Goal: Information Seeking & Learning: Learn about a topic

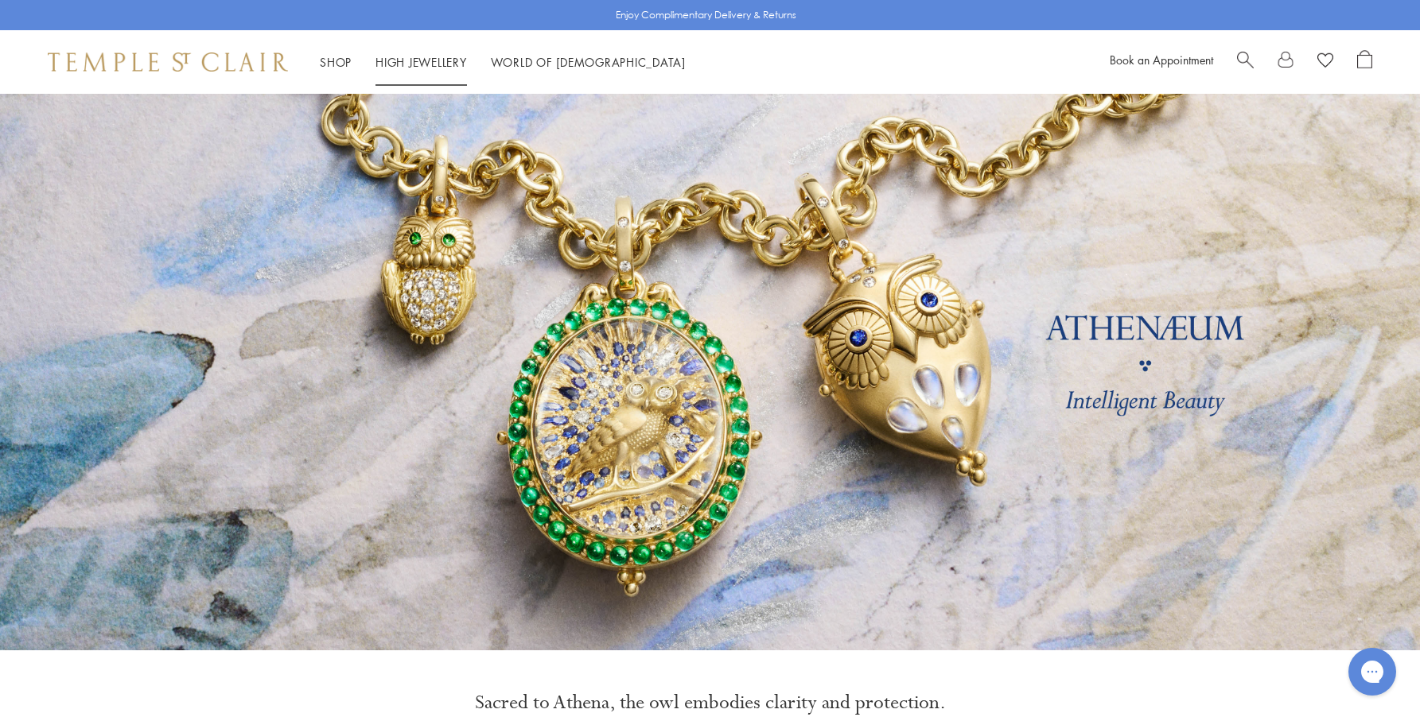
click at [428, 57] on link "High Jewellery High Jewellery" at bounding box center [420, 62] width 91 height 16
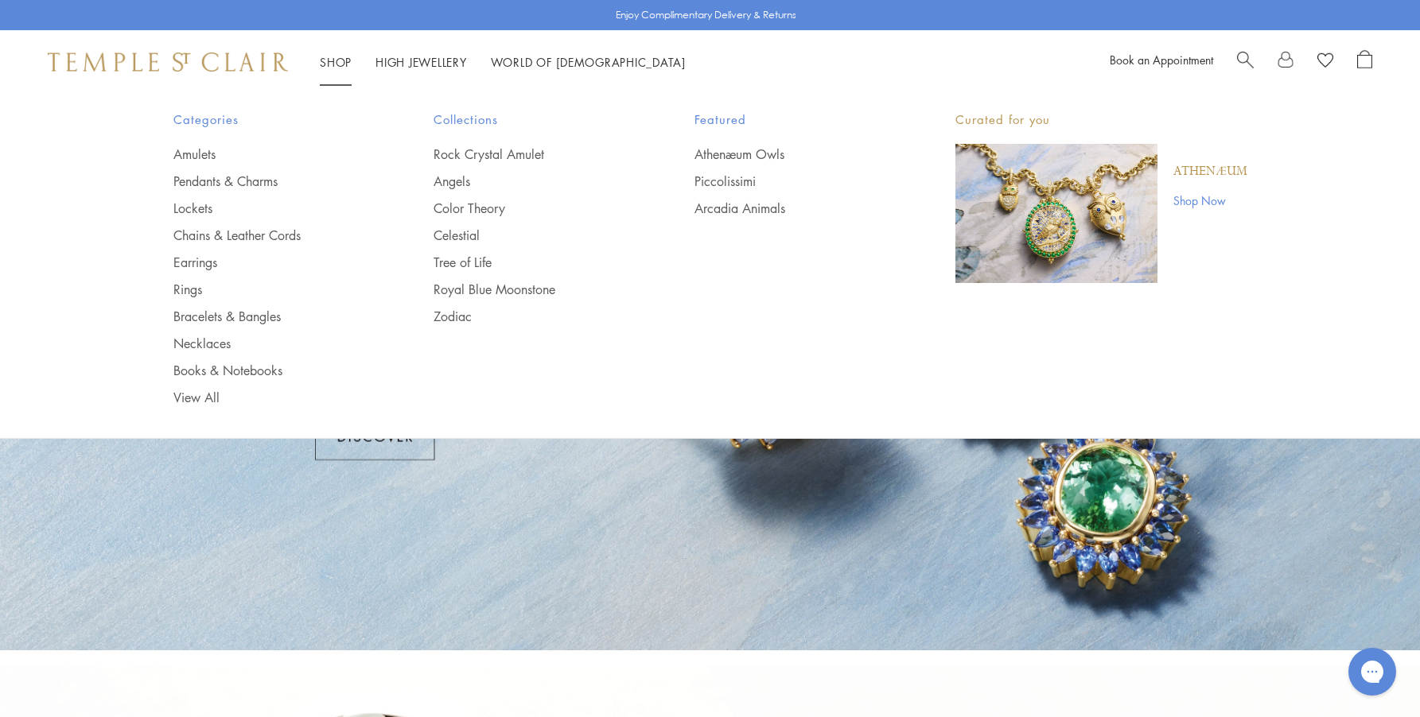
click at [332, 61] on link "Shop Shop" at bounding box center [336, 62] width 32 height 16
click at [338, 60] on link "Shop Shop" at bounding box center [336, 62] width 32 height 16
click at [196, 287] on link "Rings" at bounding box center [271, 289] width 197 height 17
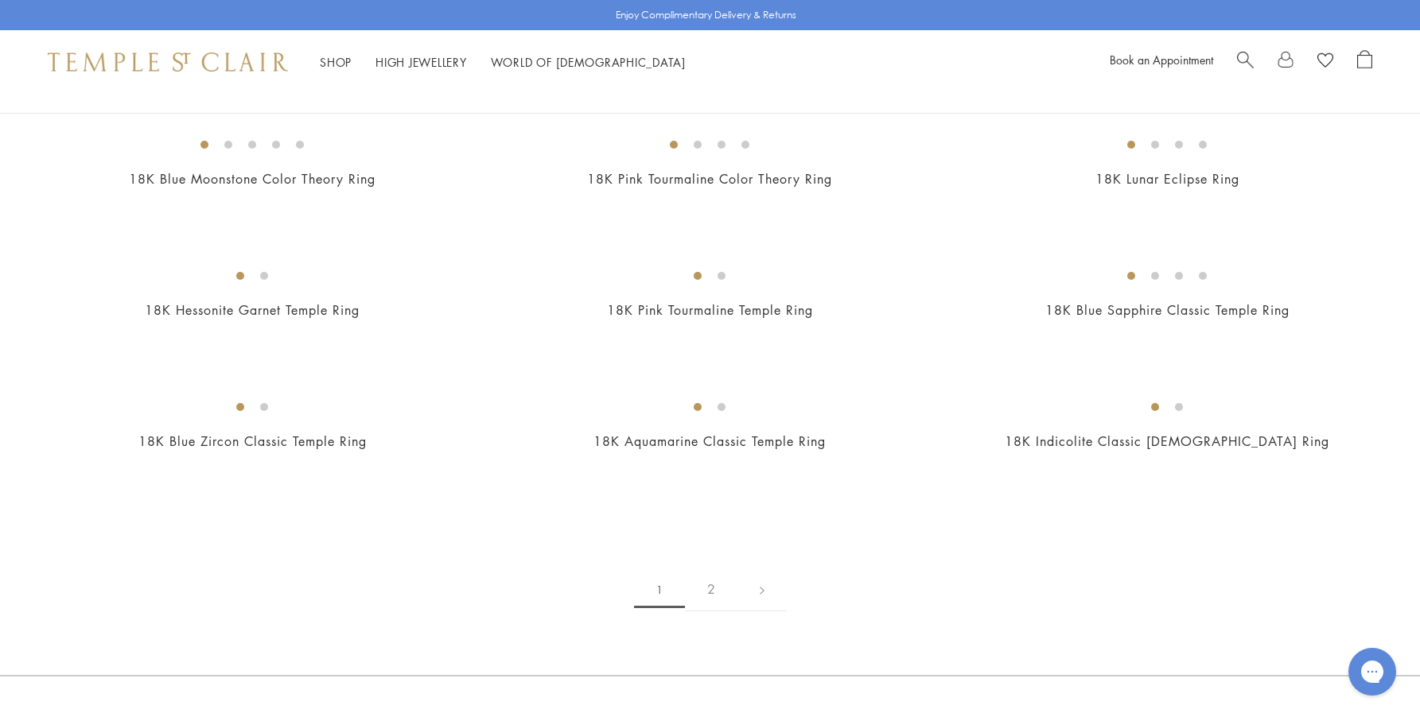
scroll to position [1829, 0]
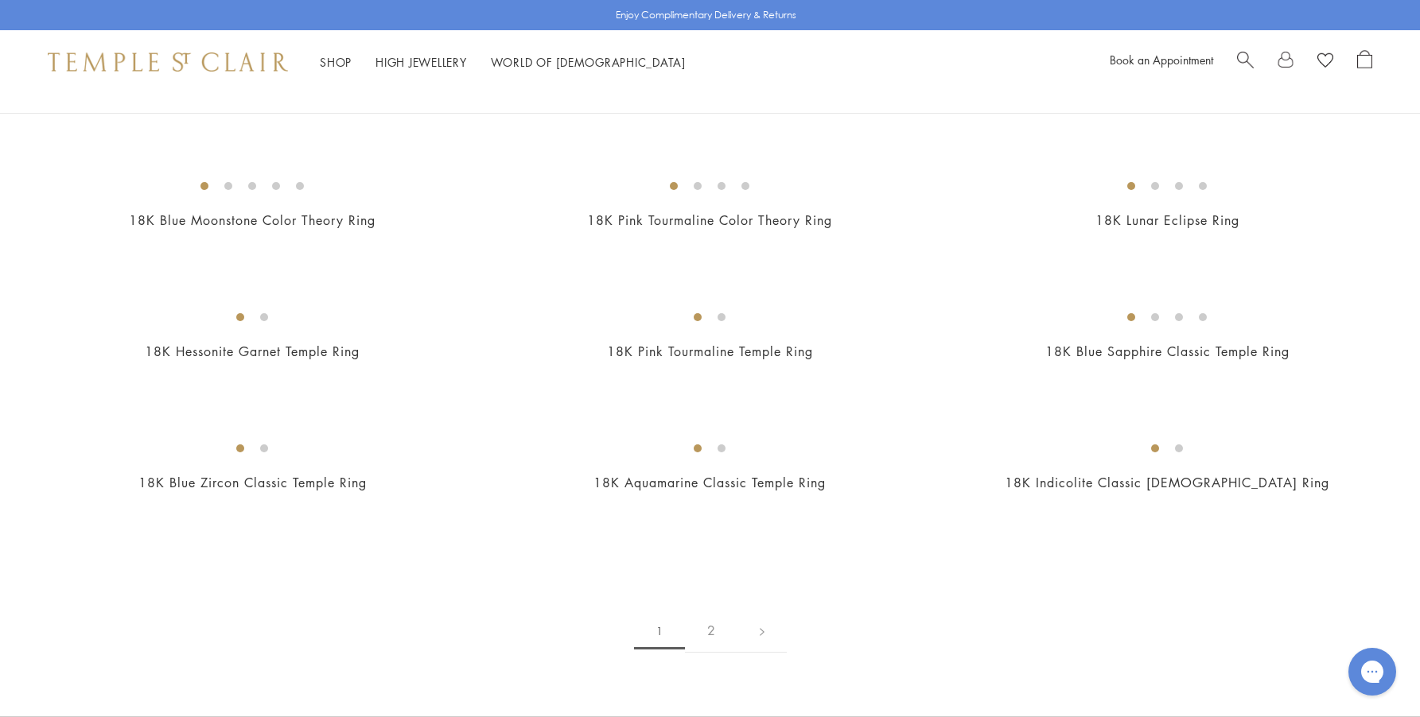
click at [0, 0] on img at bounding box center [0, 0] width 0 height 0
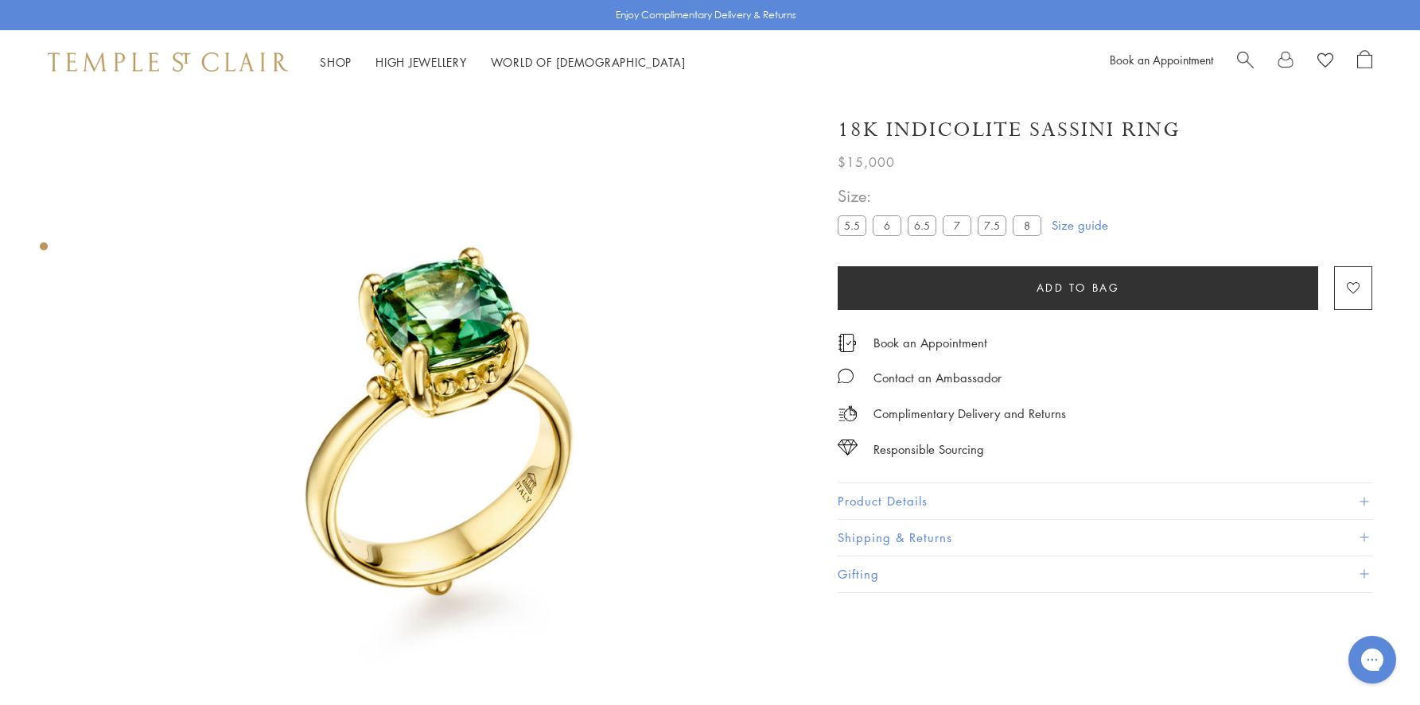
scroll to position [14, 0]
click at [899, 494] on button "Product Details" at bounding box center [1104, 502] width 534 height 36
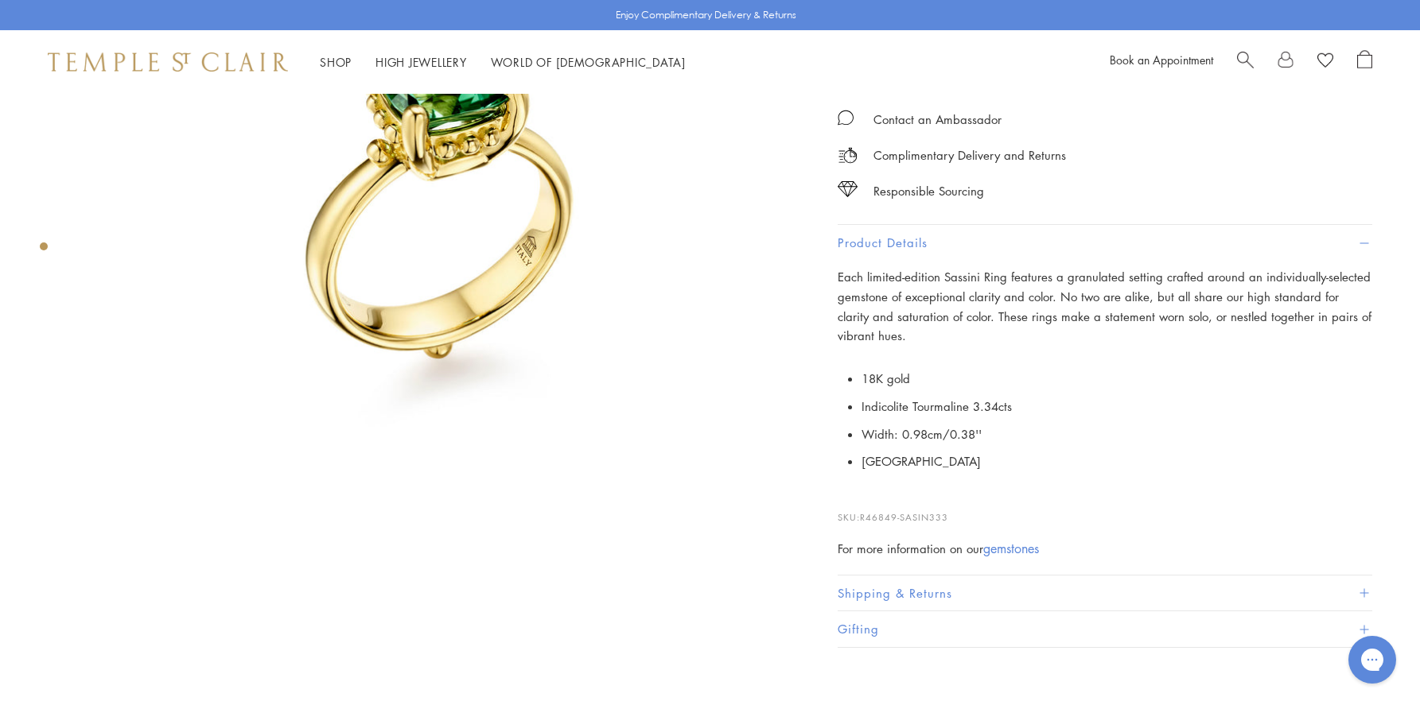
scroll to position [253, 0]
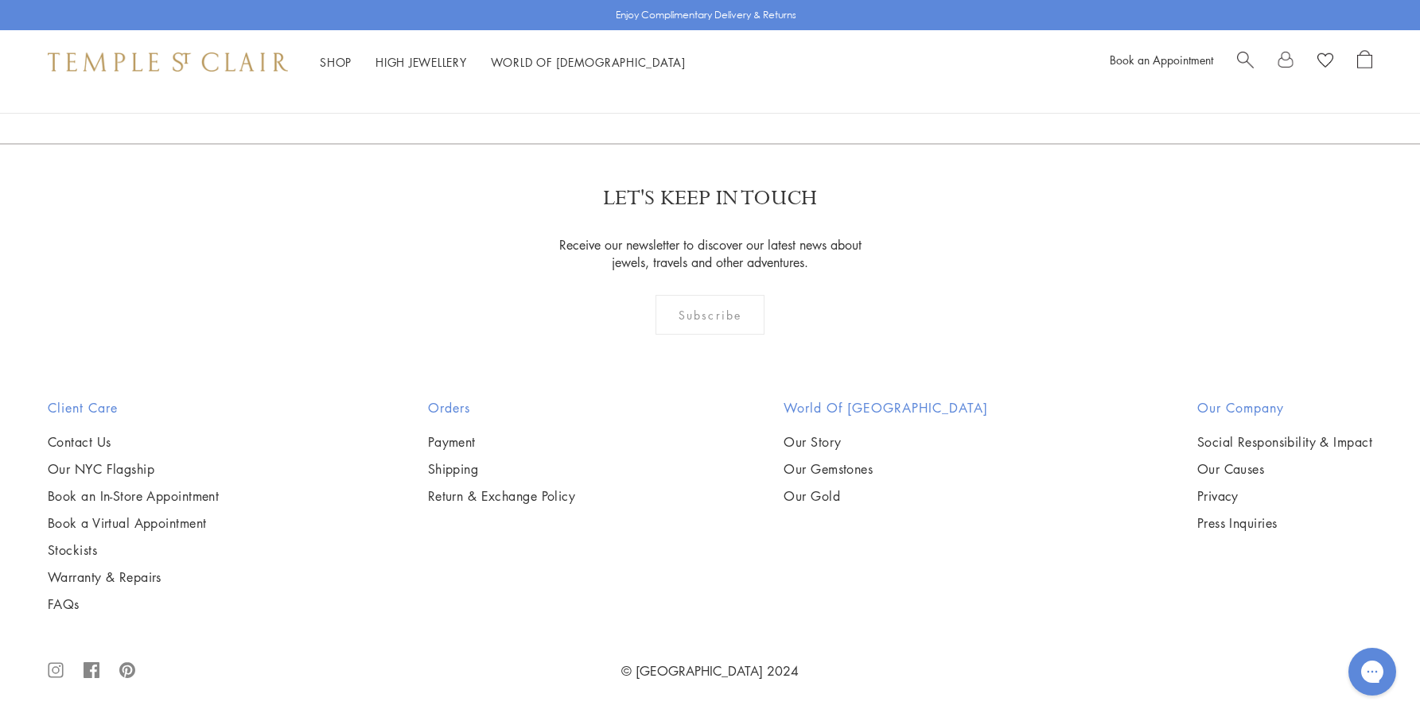
scroll to position [3842, 0]
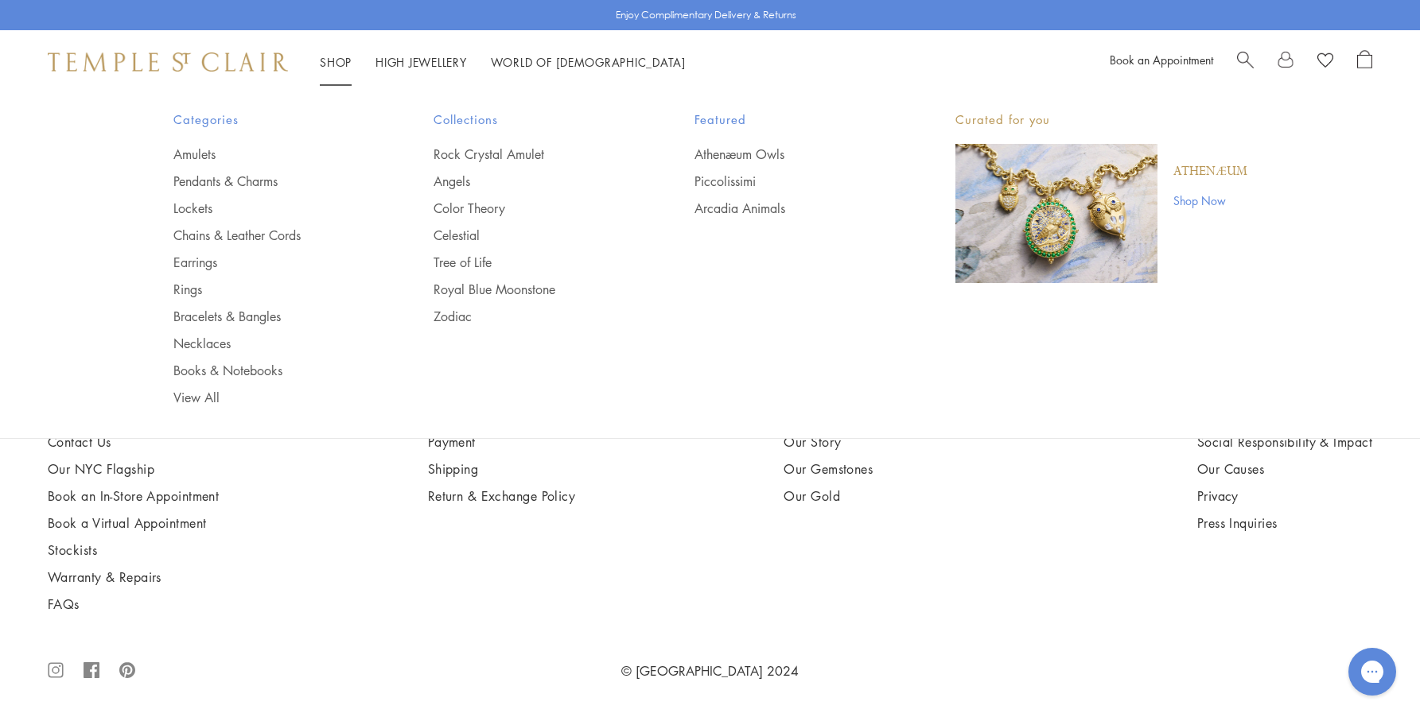
click at [338, 56] on link "Shop Shop" at bounding box center [336, 62] width 32 height 16
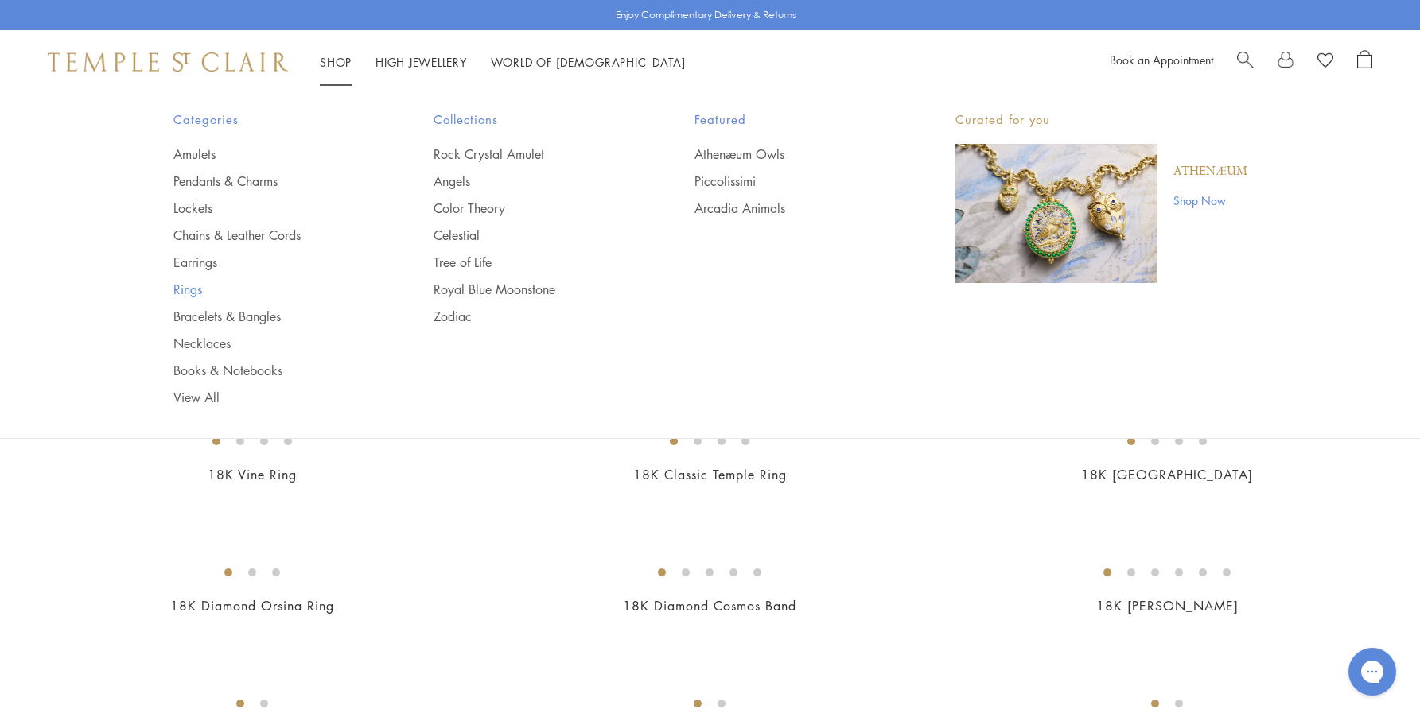
click at [179, 289] on link "Rings" at bounding box center [271, 289] width 197 height 17
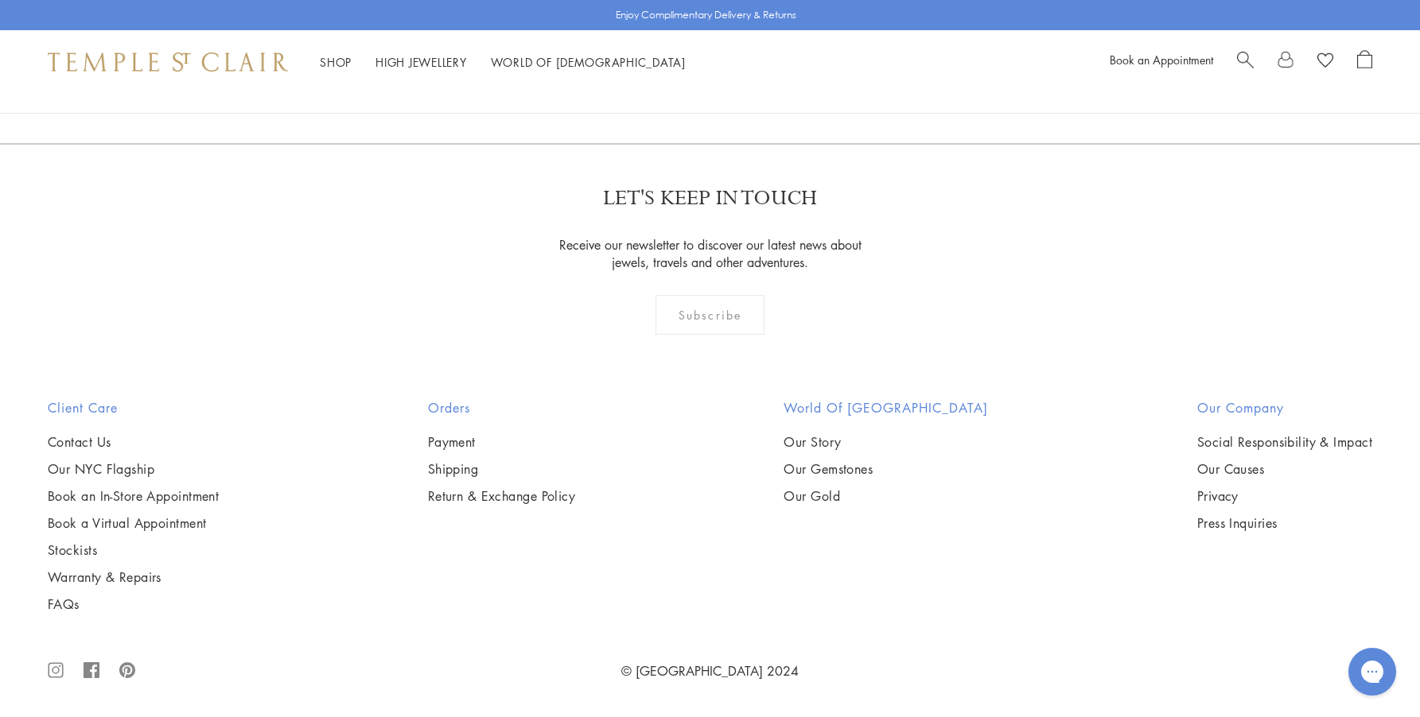
scroll to position [8589, 0]
click at [707, 80] on link "2" at bounding box center [711, 58] width 52 height 44
click at [711, 80] on link "1" at bounding box center [709, 58] width 52 height 44
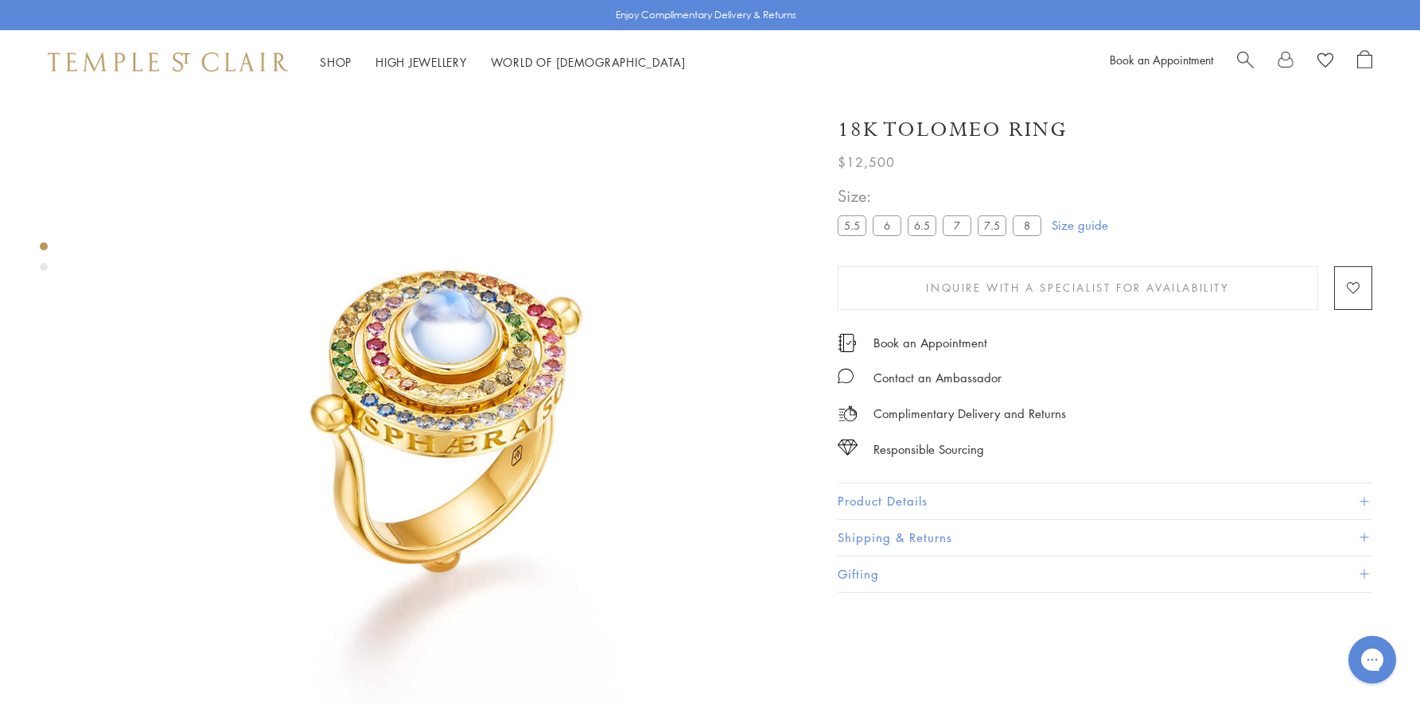
drag, startPoint x: 821, startPoint y: 391, endPoint x: 794, endPoint y: 438, distance: 54.2
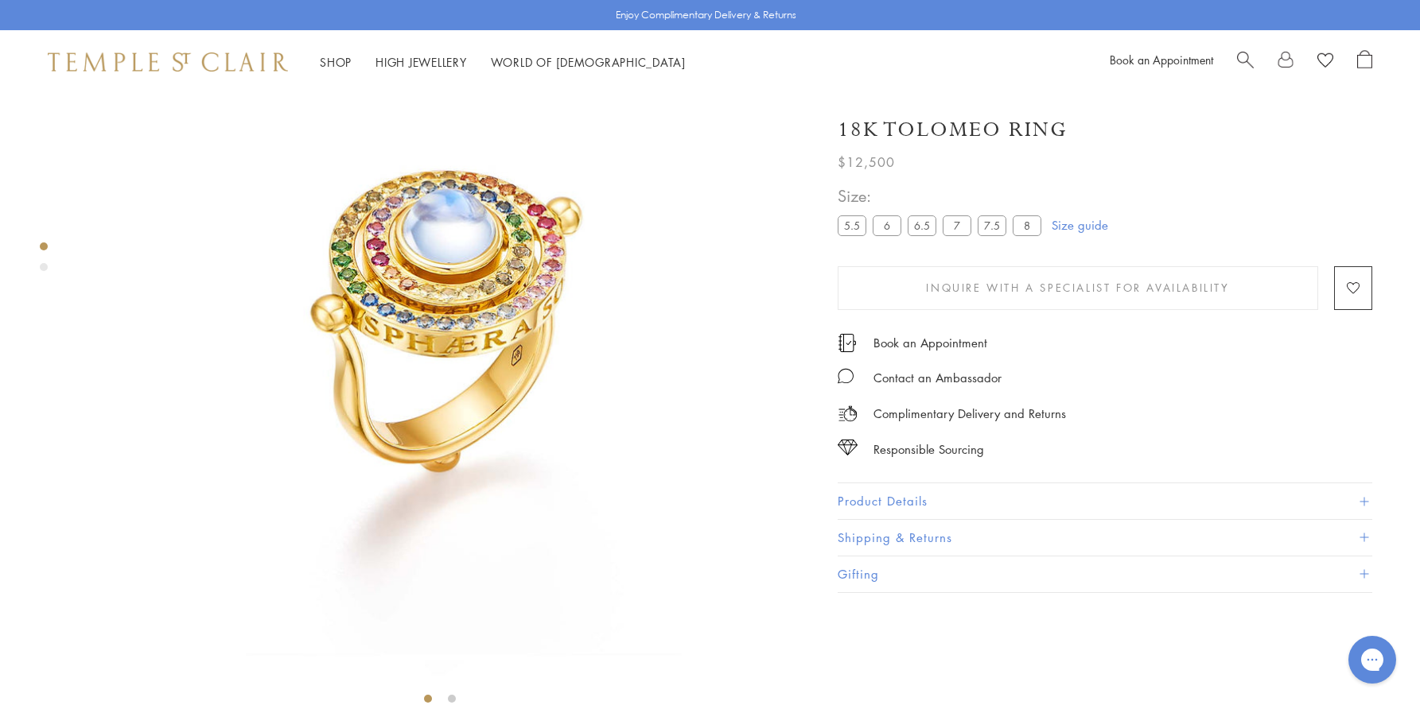
scroll to position [24, 0]
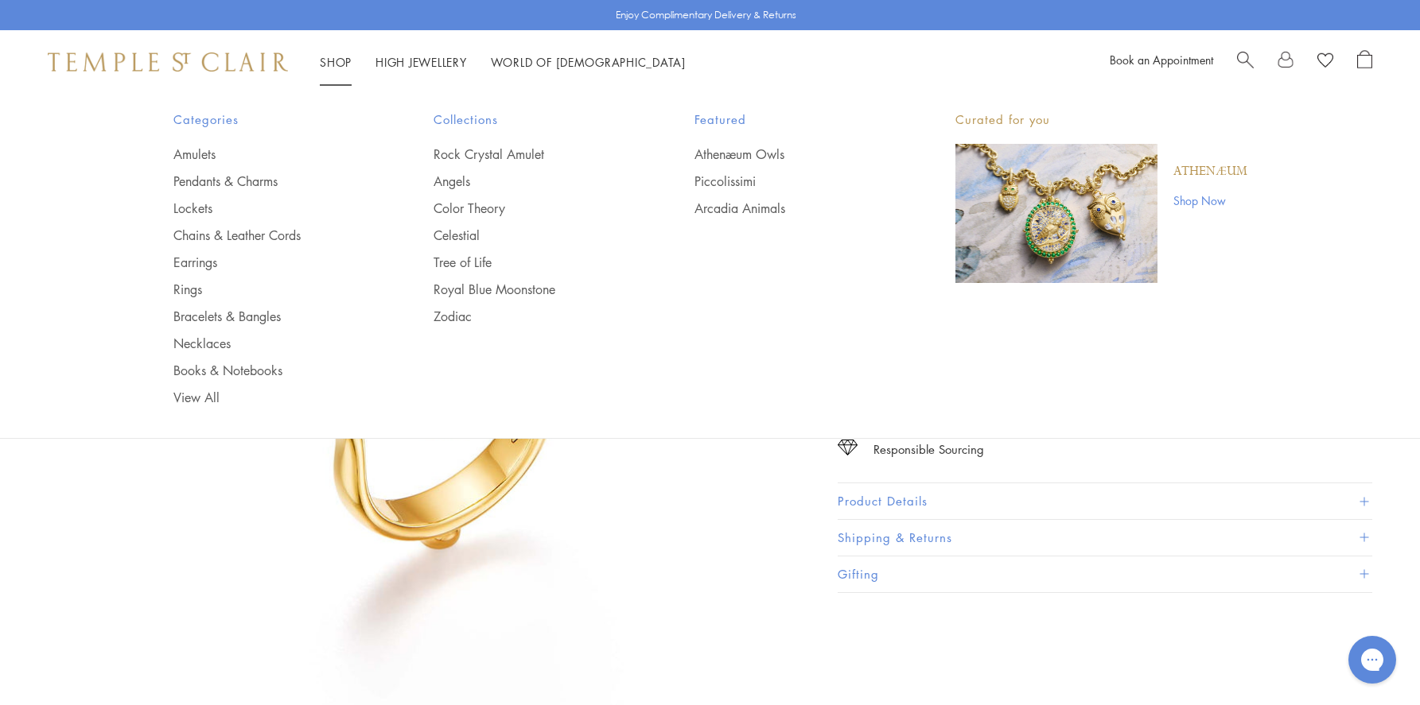
click at [345, 60] on link "Shop Shop" at bounding box center [336, 62] width 32 height 16
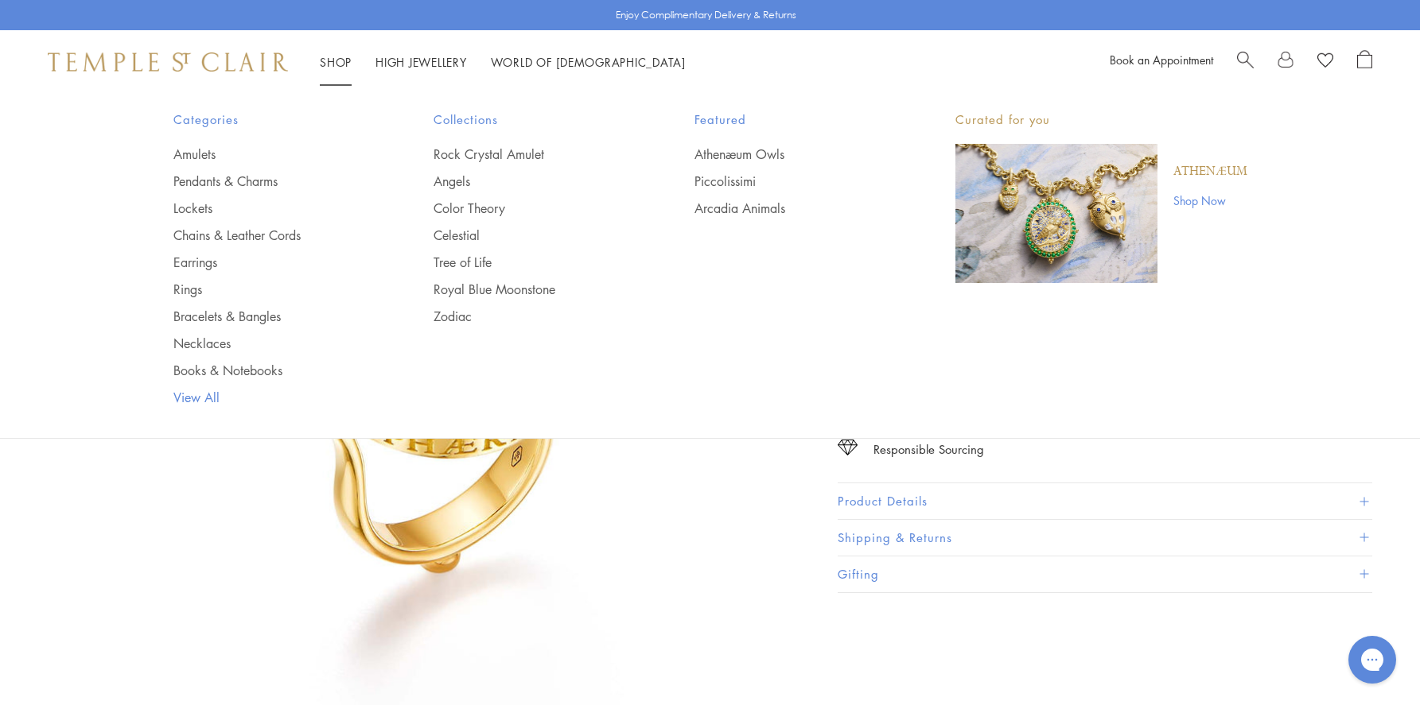
click at [194, 398] on link "View All" at bounding box center [271, 397] width 197 height 17
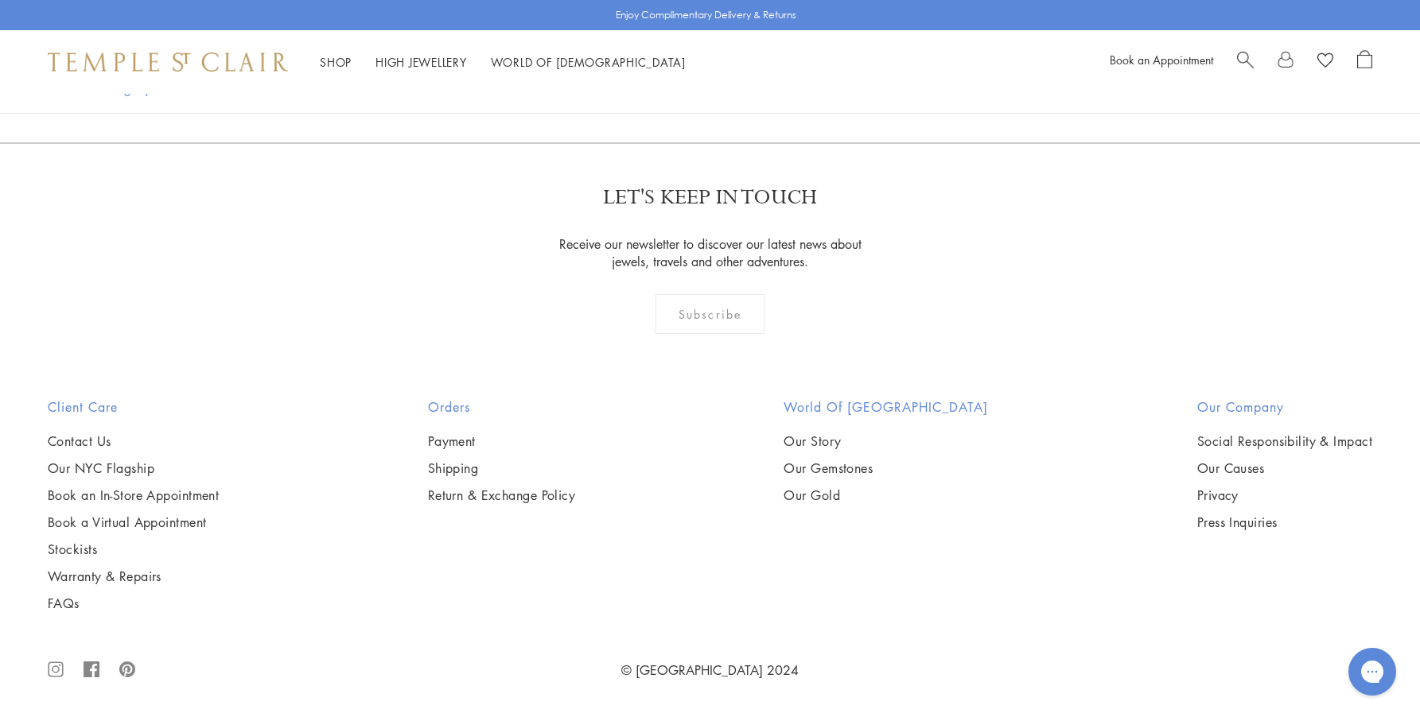
scroll to position [7634, 0]
click at [0, 0] on img at bounding box center [0, 0] width 0 height 0
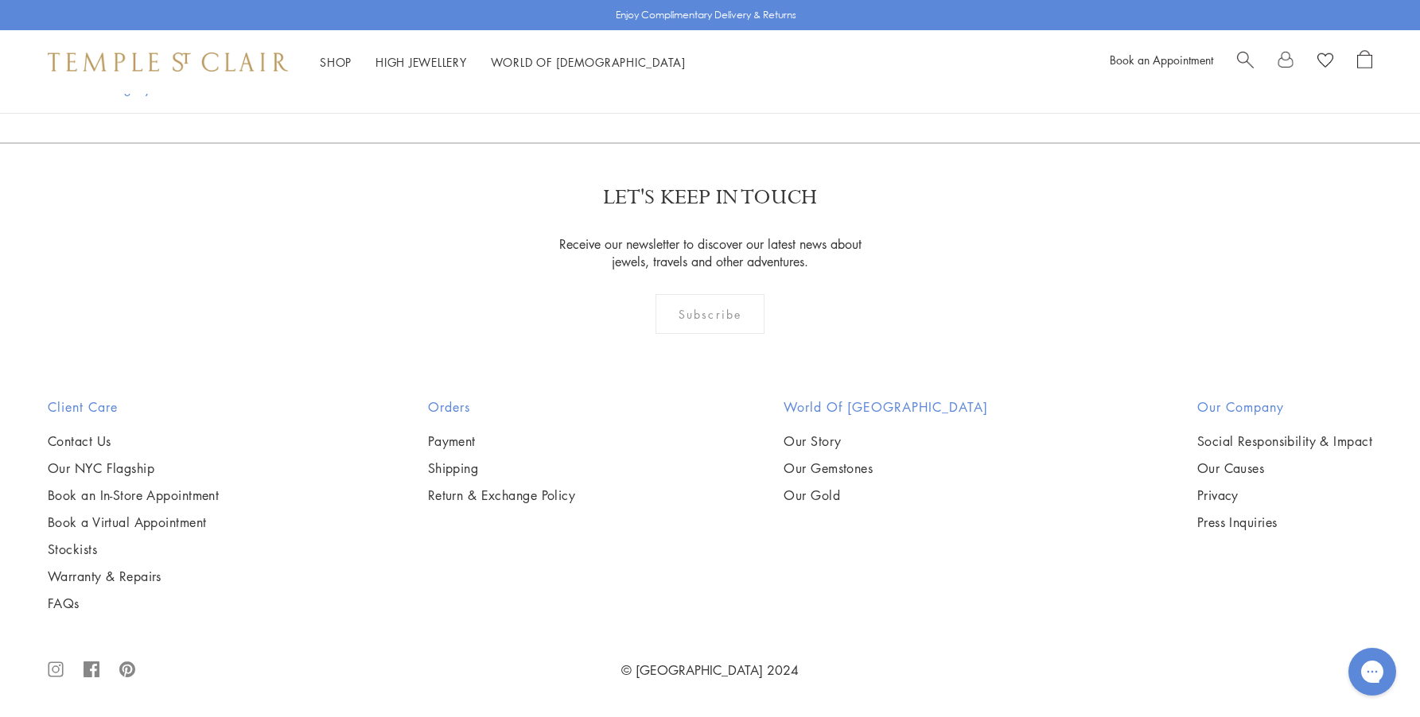
click at [0, 0] on img at bounding box center [0, 0] width 0 height 0
click at [842, 79] on link at bounding box center [841, 57] width 49 height 44
click at [887, 80] on link at bounding box center [892, 58] width 49 height 44
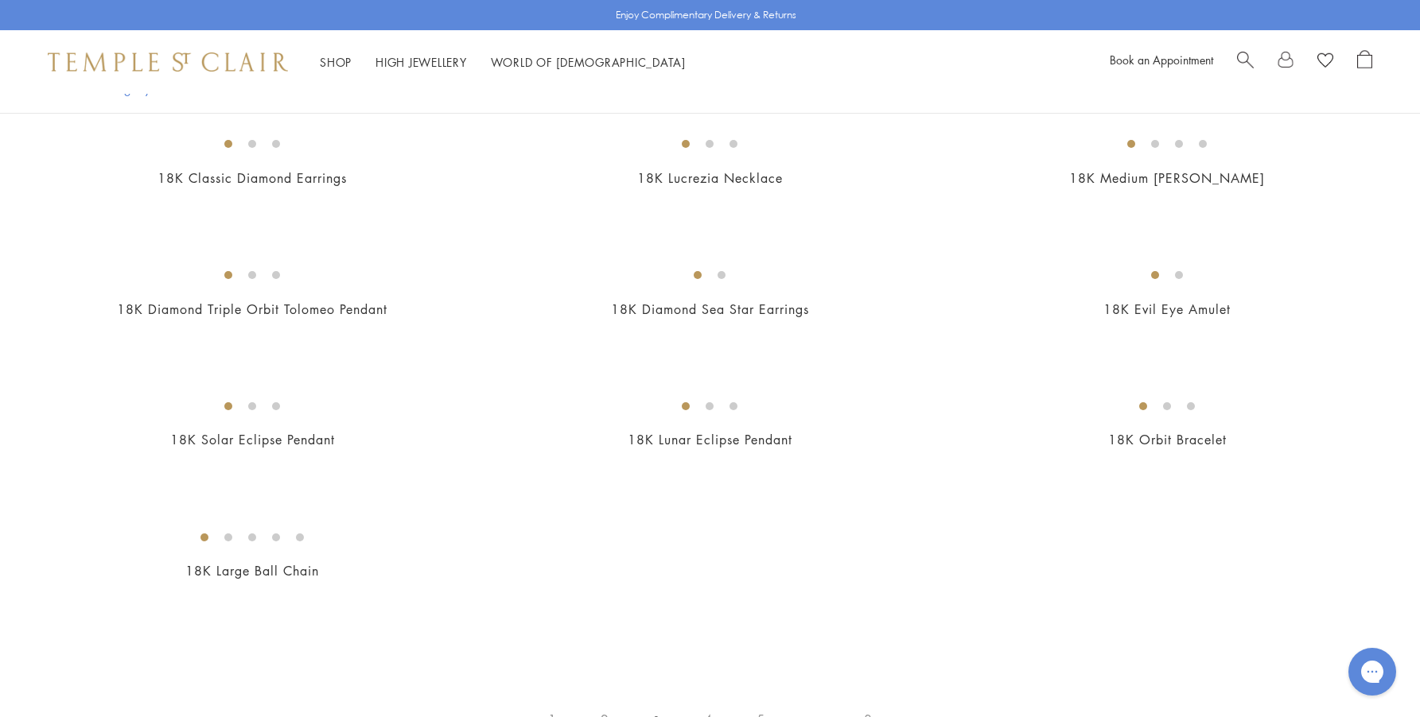
scroll to position [2306, 0]
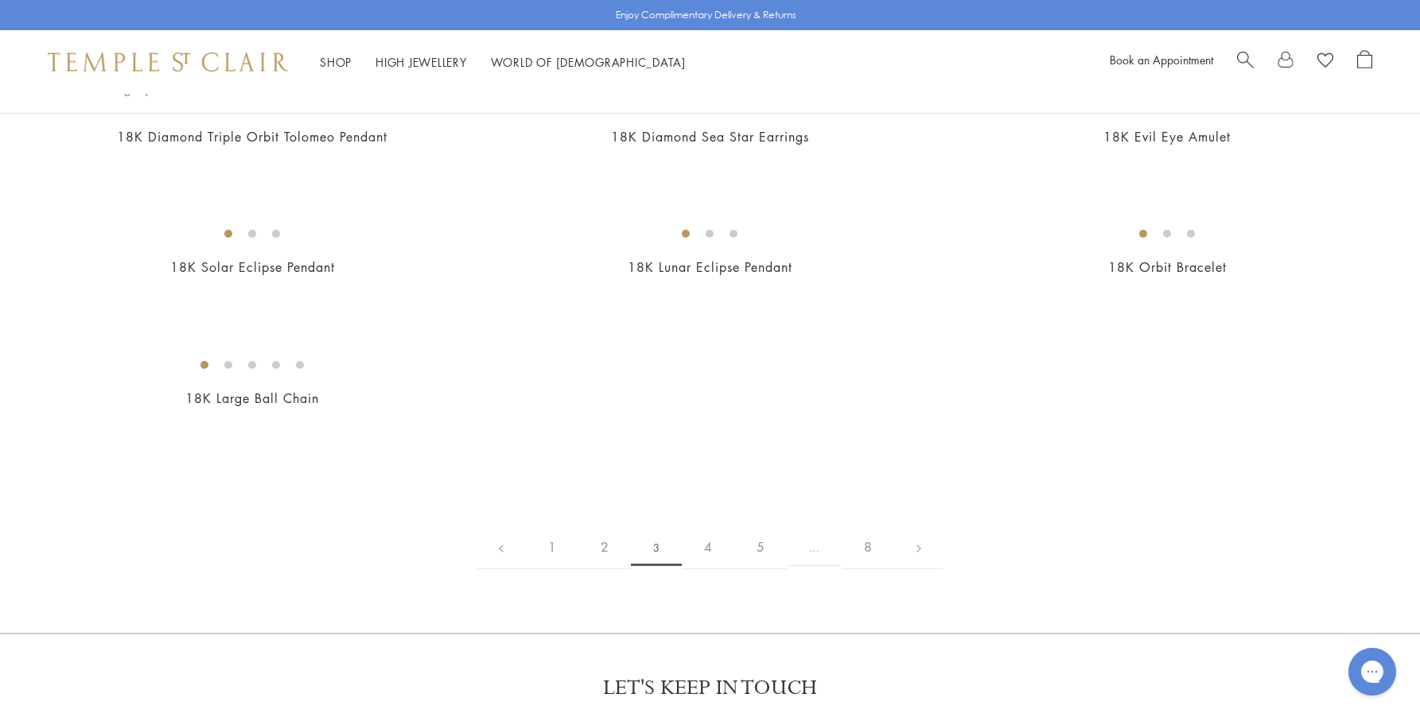
click at [0, 0] on img at bounding box center [0, 0] width 0 height 0
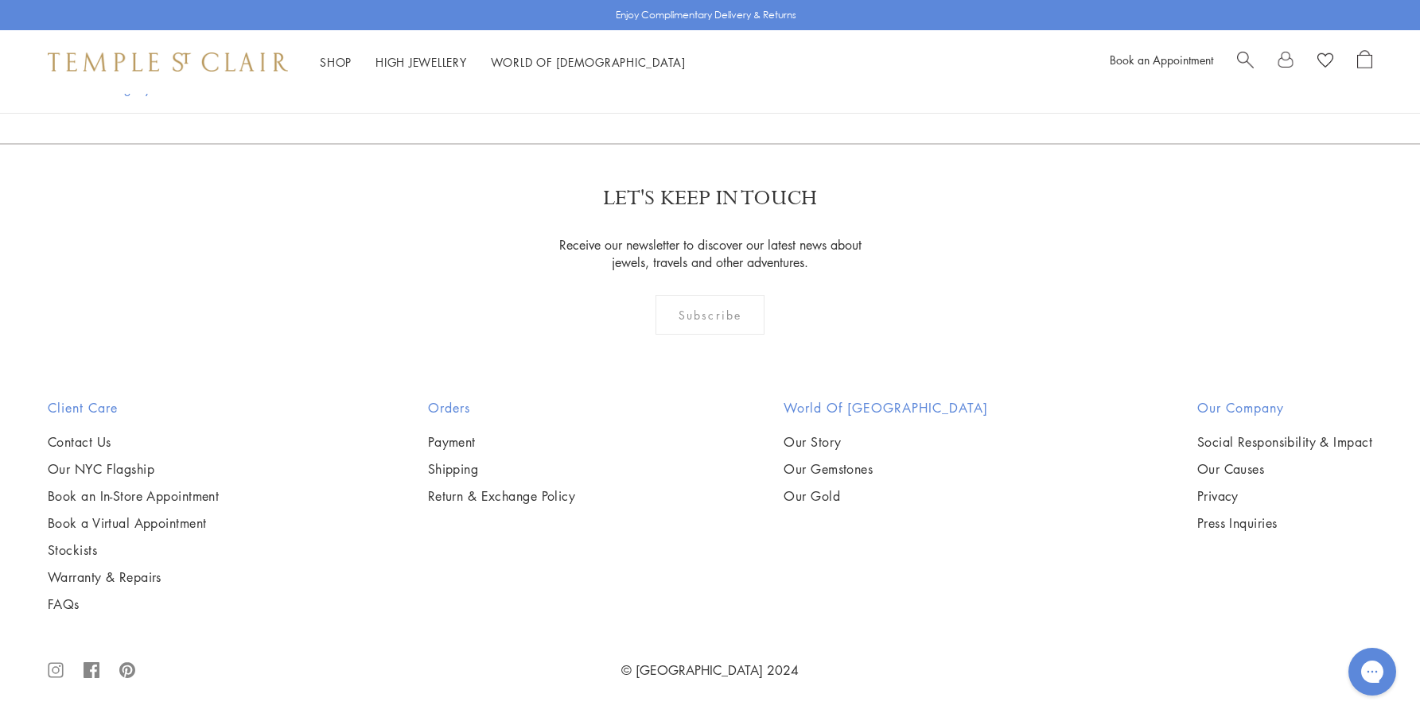
scroll to position [9889, 0]
click at [915, 80] on link at bounding box center [918, 58] width 49 height 44
click at [948, 80] on link at bounding box center [944, 58] width 49 height 44
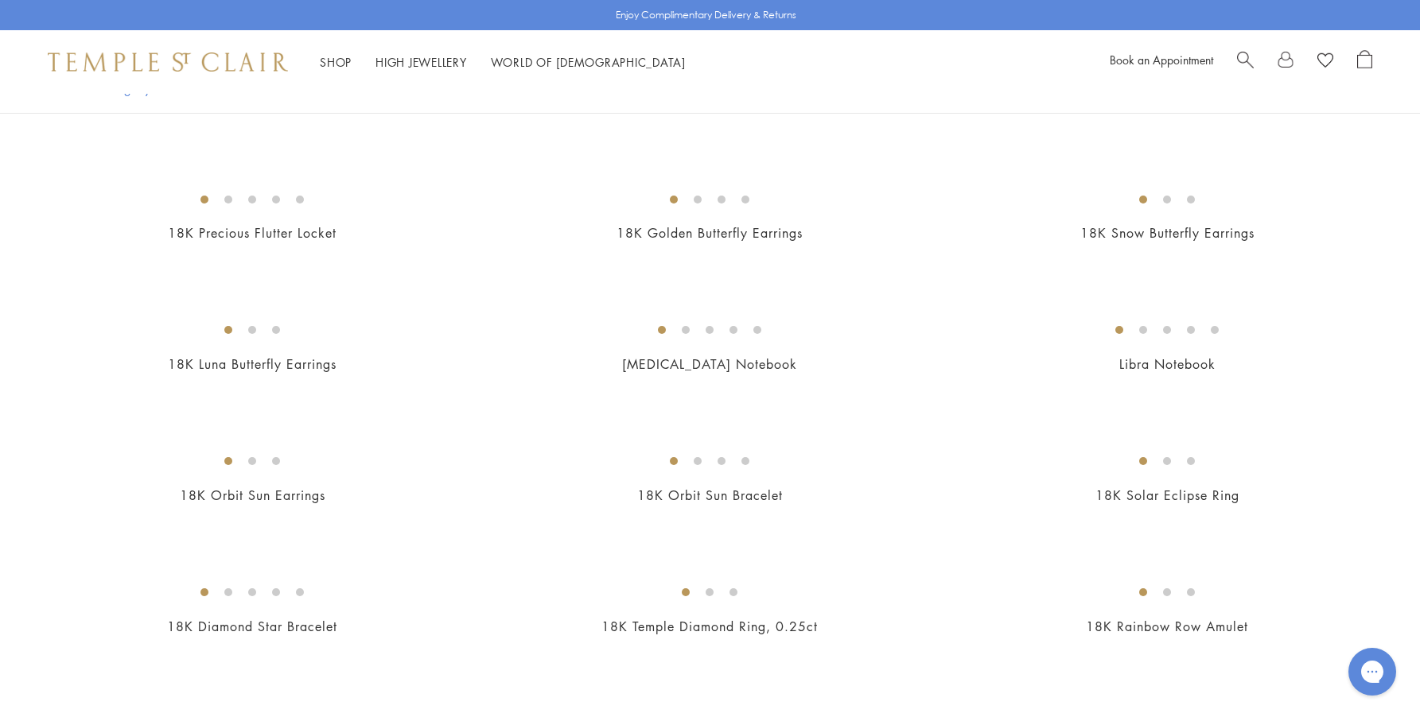
scroll to position [636, 0]
click at [0, 0] on img at bounding box center [0, 0] width 0 height 0
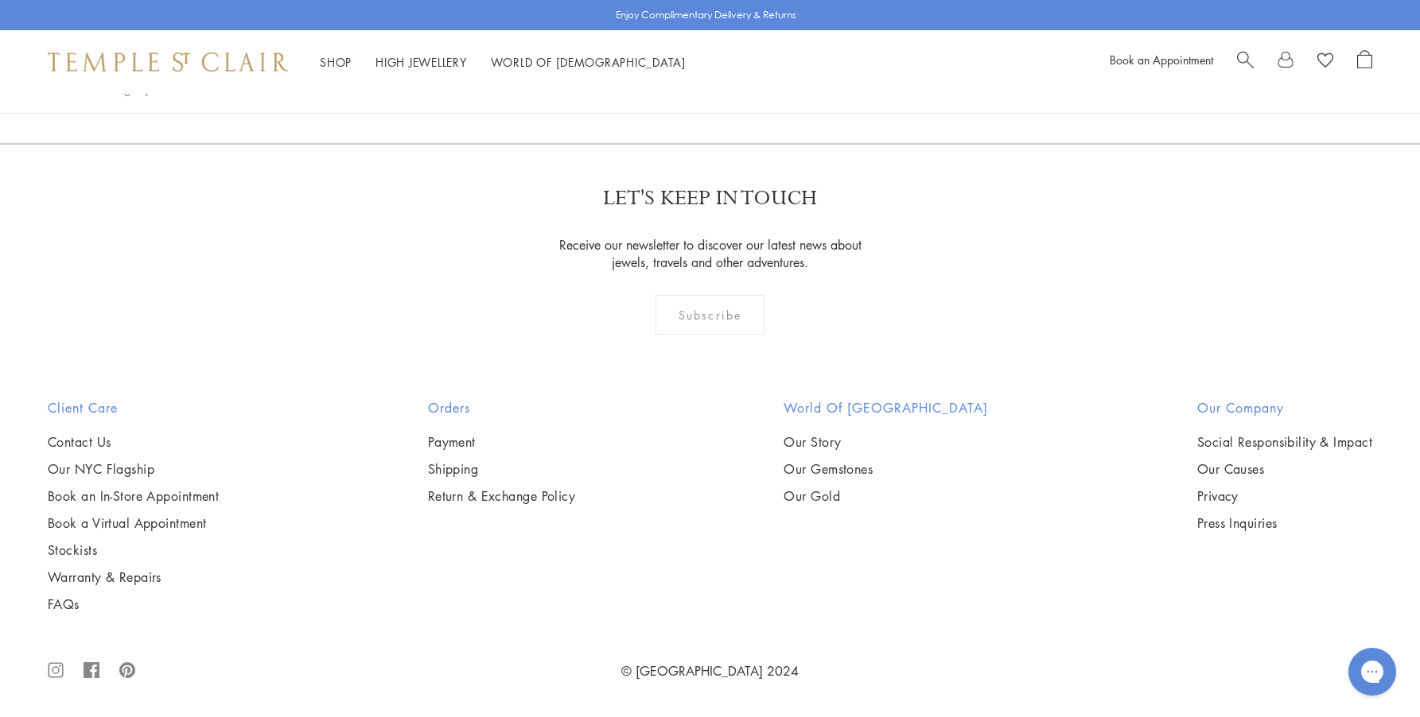
scroll to position [5010, 0]
click at [0, 0] on img at bounding box center [0, 0] width 0 height 0
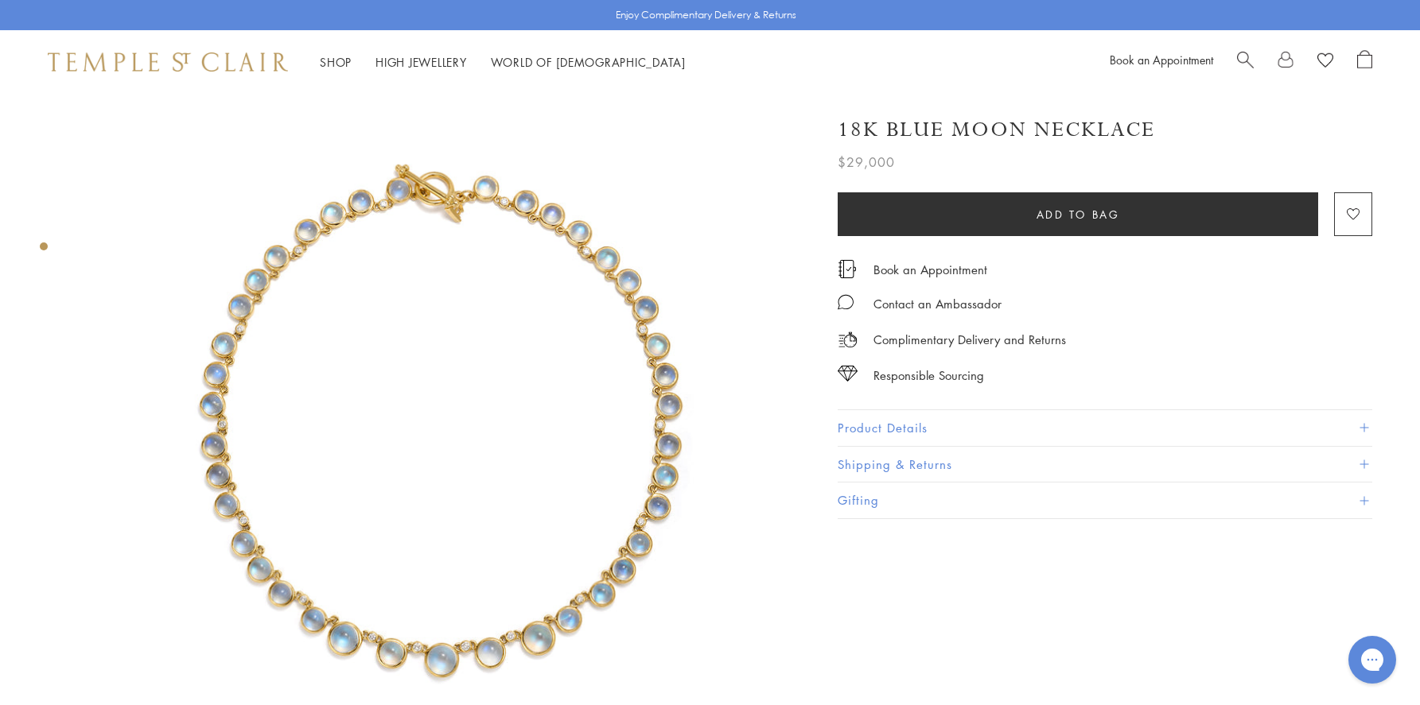
click at [604, 474] on img at bounding box center [440, 454] width 720 height 720
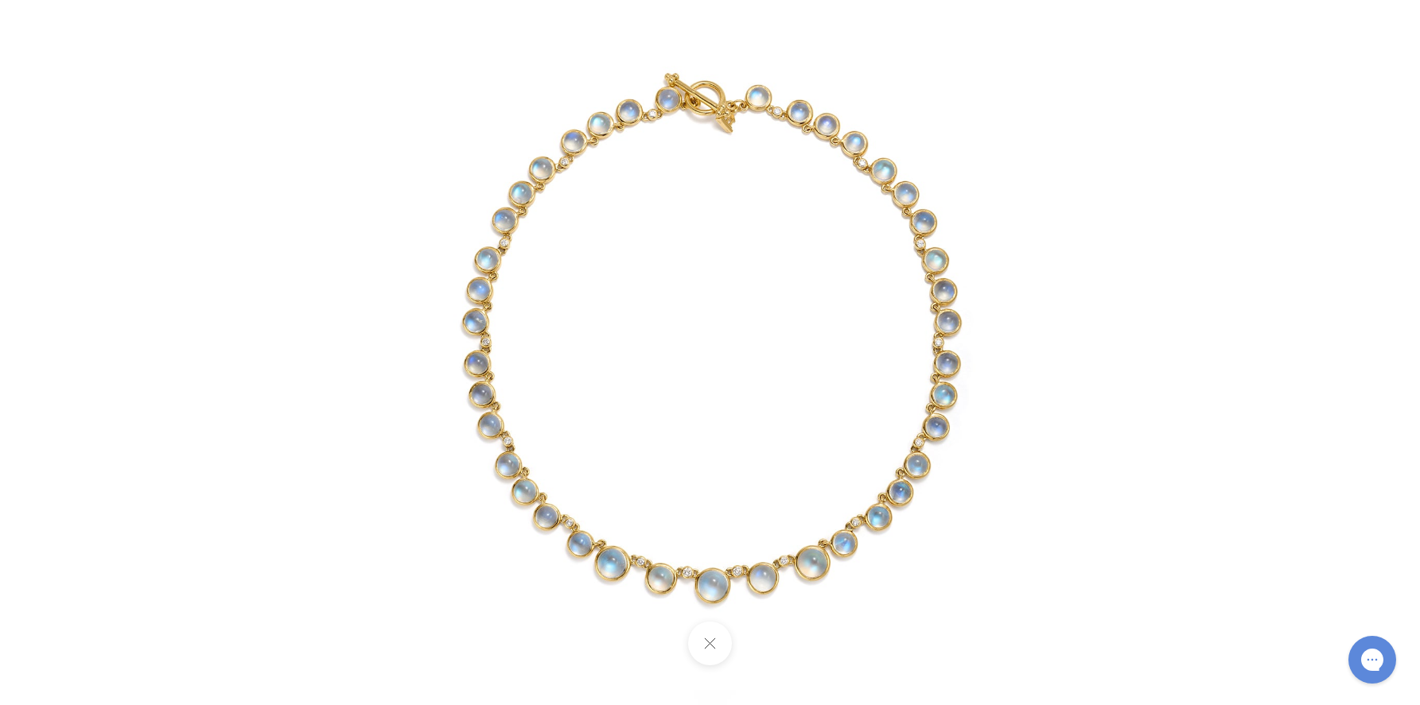
click at [575, 285] on img at bounding box center [710, 372] width 744 height 744
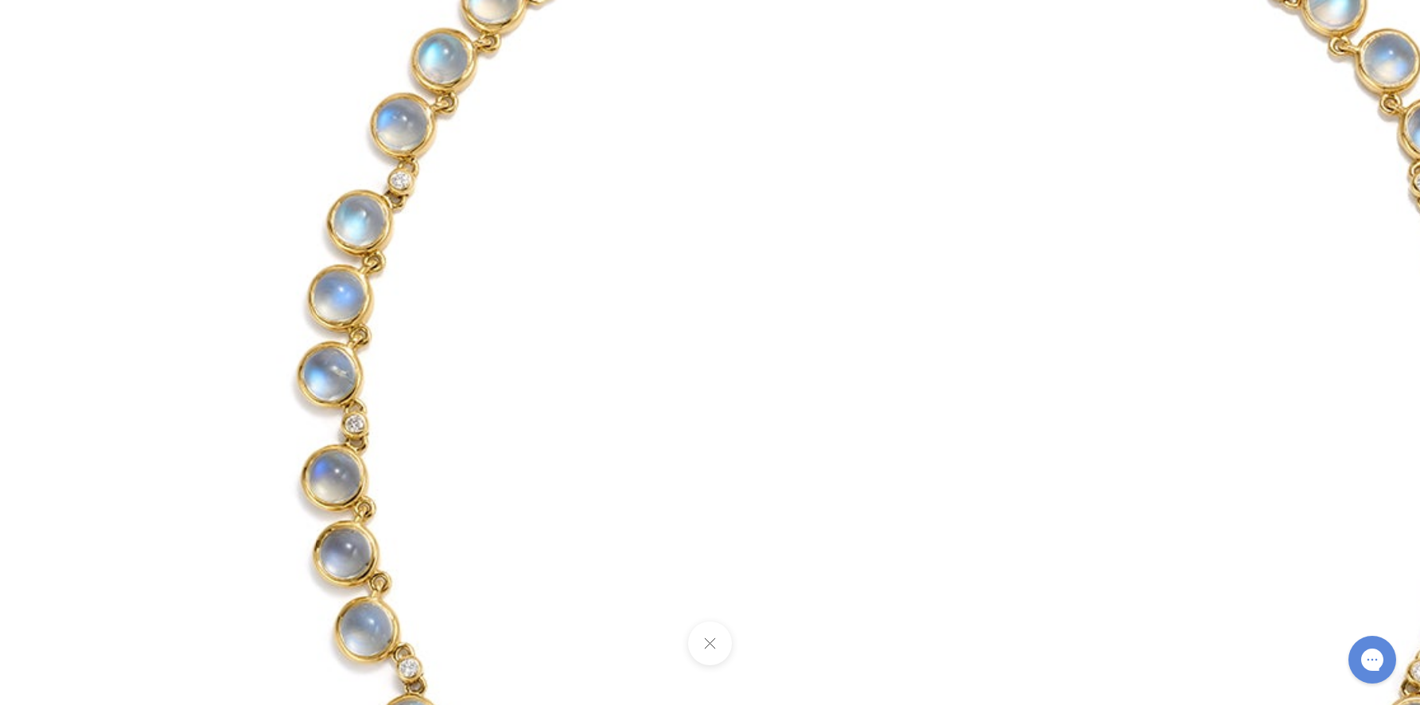
drag, startPoint x: 501, startPoint y: 462, endPoint x: 470, endPoint y: 364, distance: 102.6
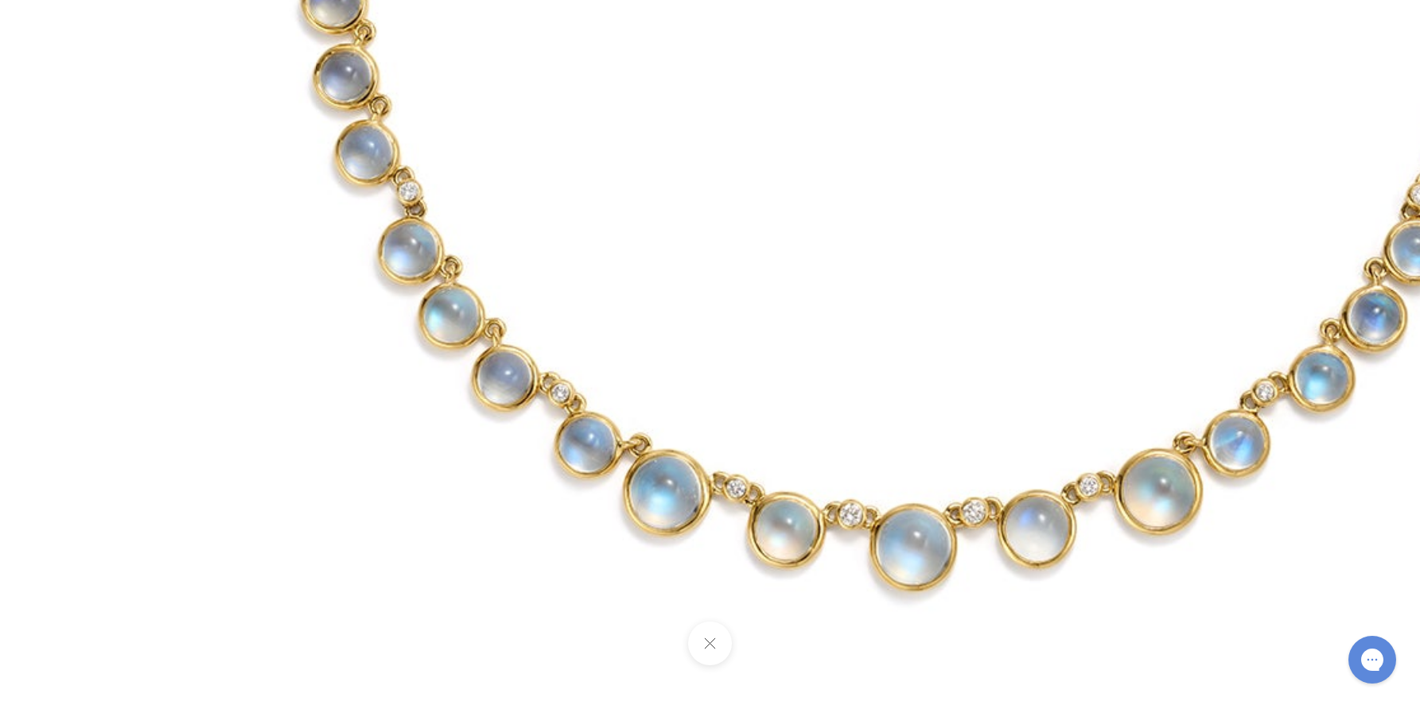
drag, startPoint x: 1092, startPoint y: 504, endPoint x: 1047, endPoint y: 515, distance: 46.5
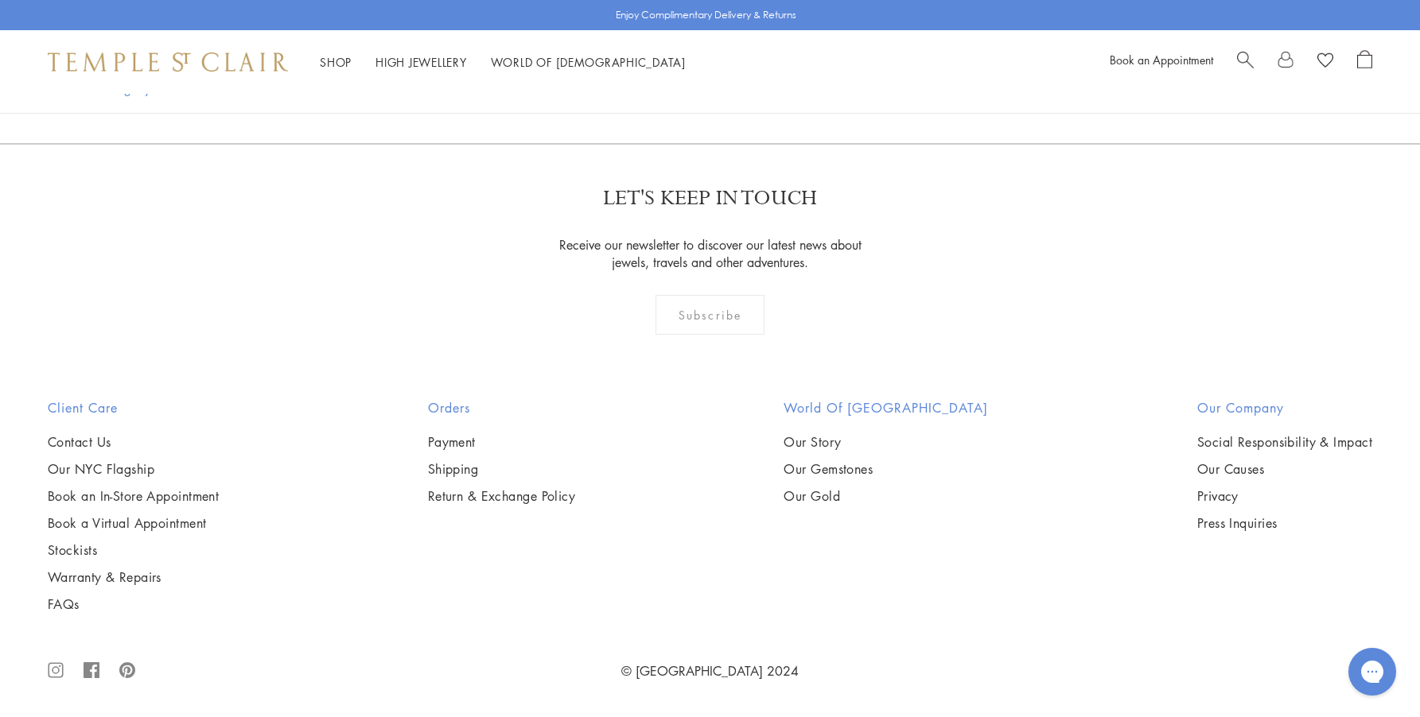
scroll to position [8378, 0]
click at [943, 80] on link at bounding box center [944, 58] width 49 height 44
click at [0, 0] on img at bounding box center [0, 0] width 0 height 0
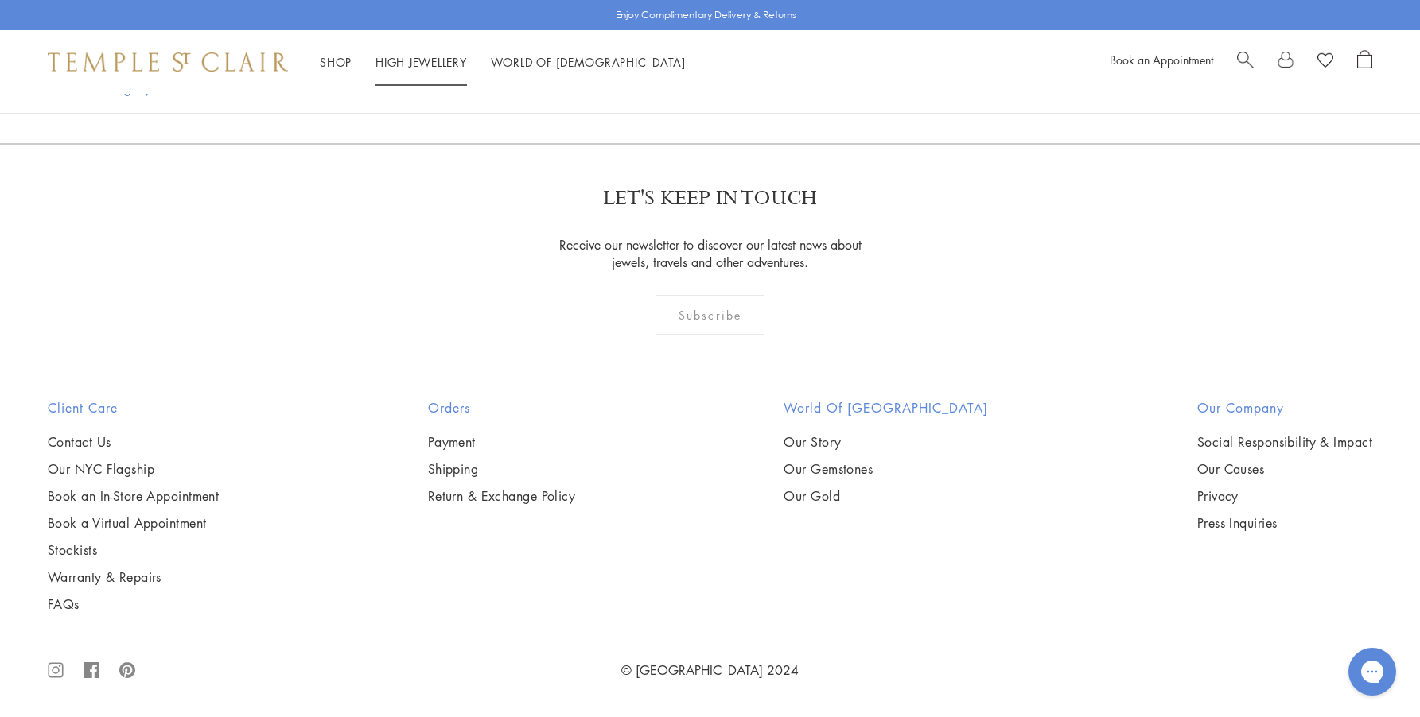
click at [404, 56] on link "High Jewellery High Jewellery" at bounding box center [420, 62] width 91 height 16
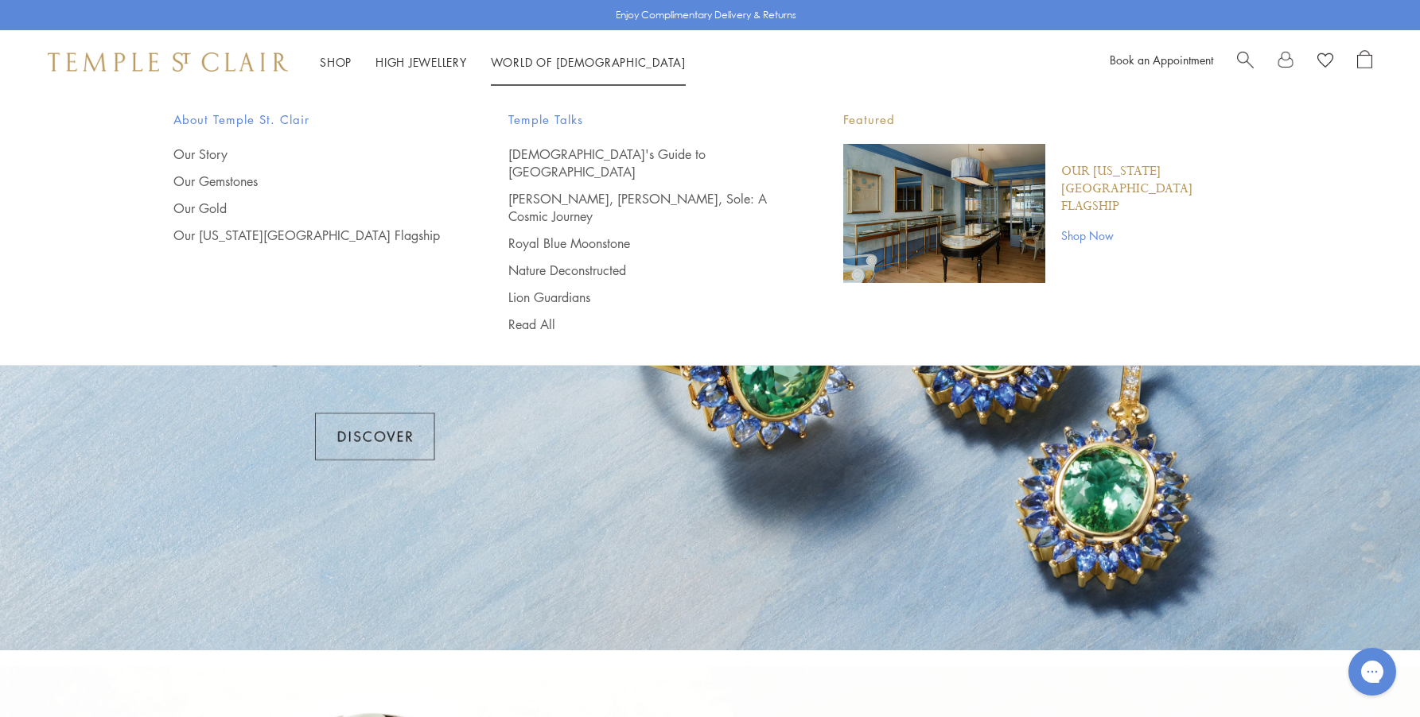
click at [514, 68] on li "World of [GEOGRAPHIC_DATA][DEMOGRAPHIC_DATA] About Temple [GEOGRAPHIC_DATA] Our…" at bounding box center [588, 62] width 195 height 20
click at [553, 156] on link "[DEMOGRAPHIC_DATA]'s Guide to [GEOGRAPHIC_DATA]" at bounding box center [643, 163] width 271 height 35
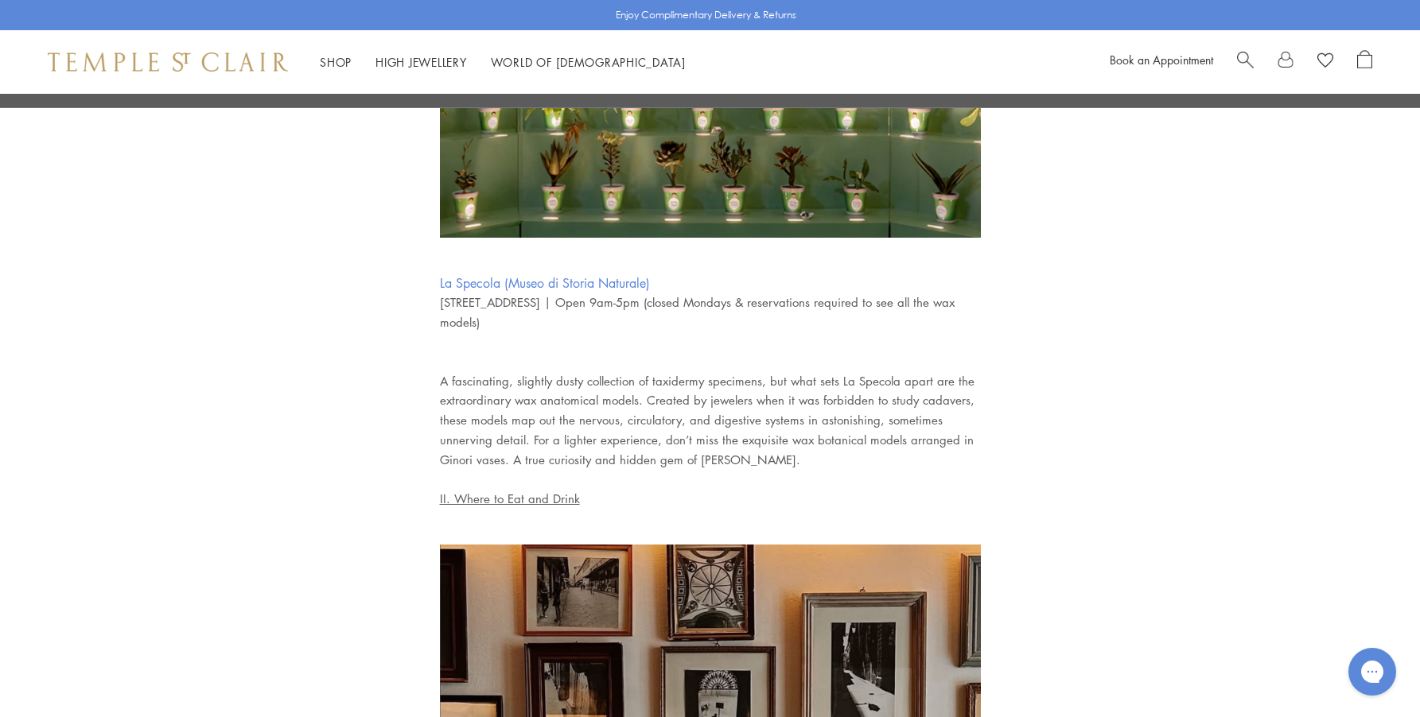
scroll to position [2624, 0]
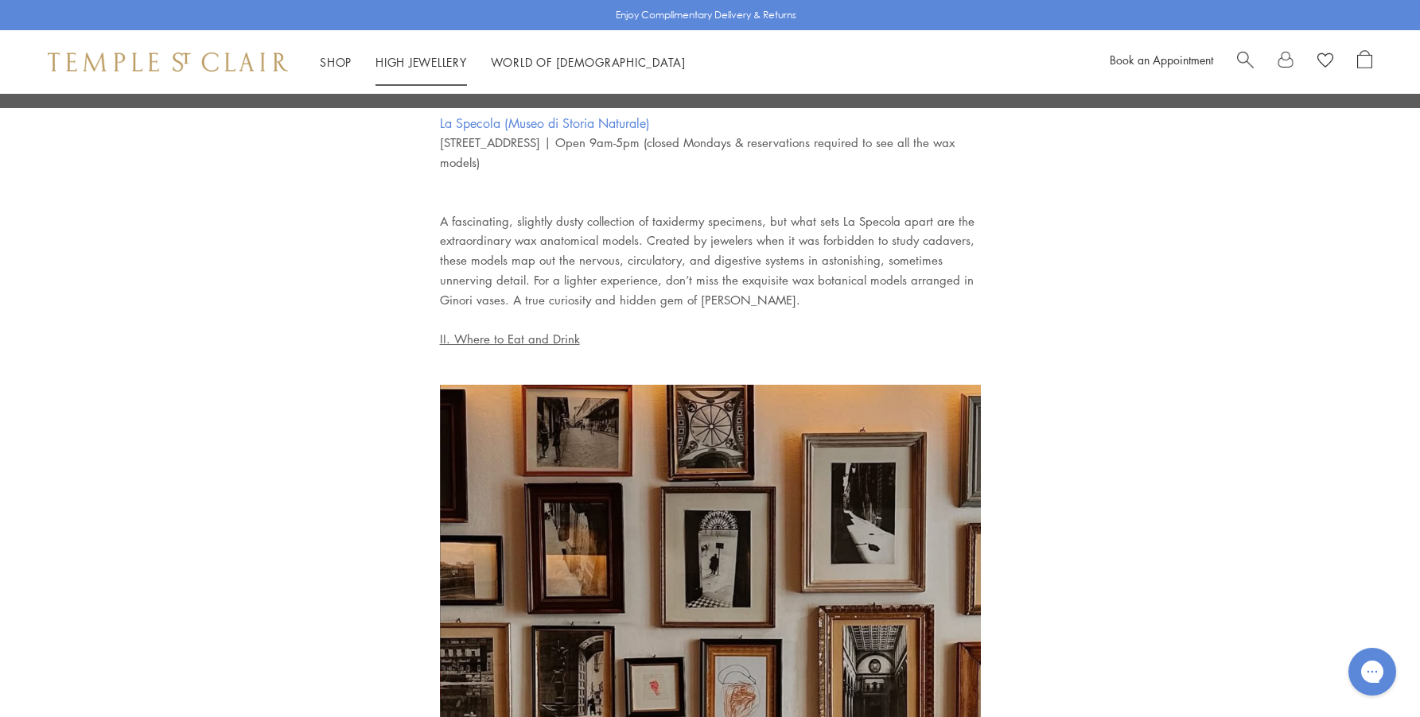
click at [414, 60] on link "High Jewellery High Jewellery" at bounding box center [420, 62] width 91 height 16
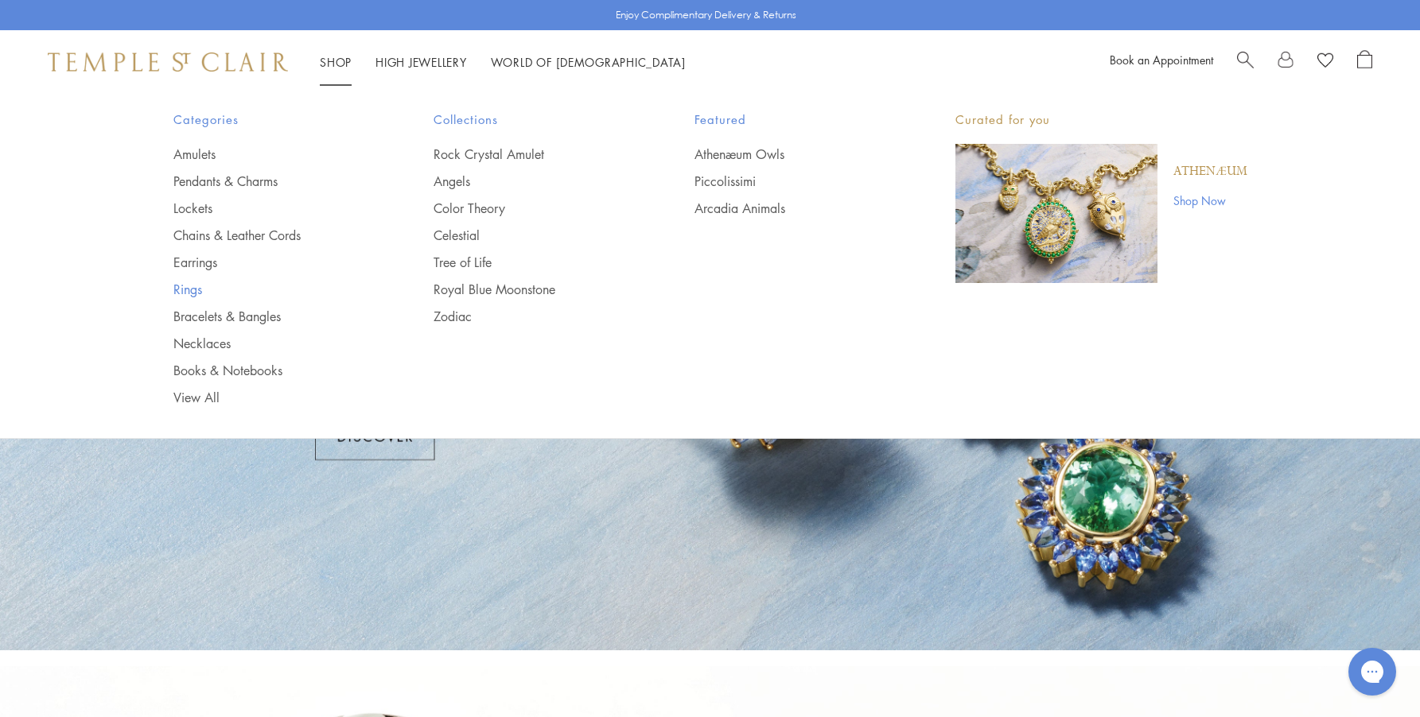
click at [185, 286] on link "Rings" at bounding box center [271, 289] width 197 height 17
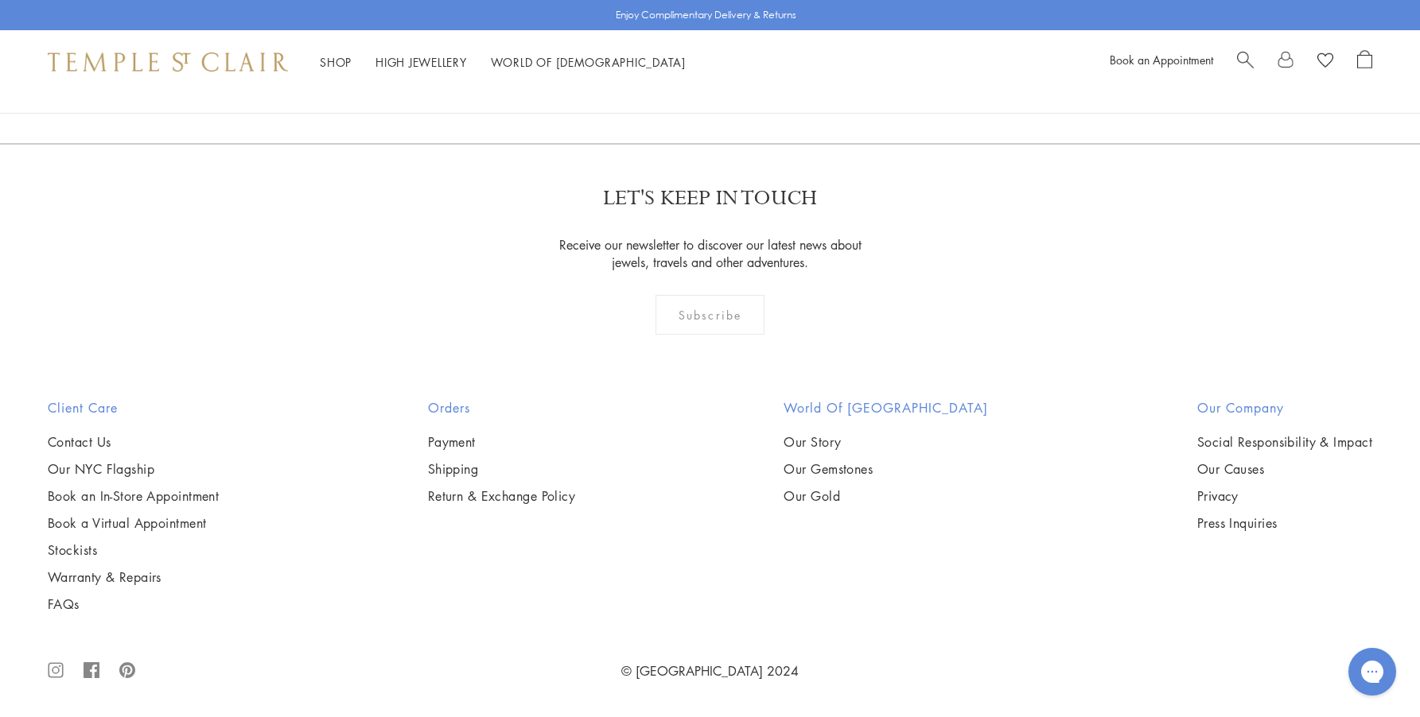
scroll to position [6521, 0]
click at [0, 0] on img at bounding box center [0, 0] width 0 height 0
click at [762, 80] on link at bounding box center [761, 58] width 49 height 44
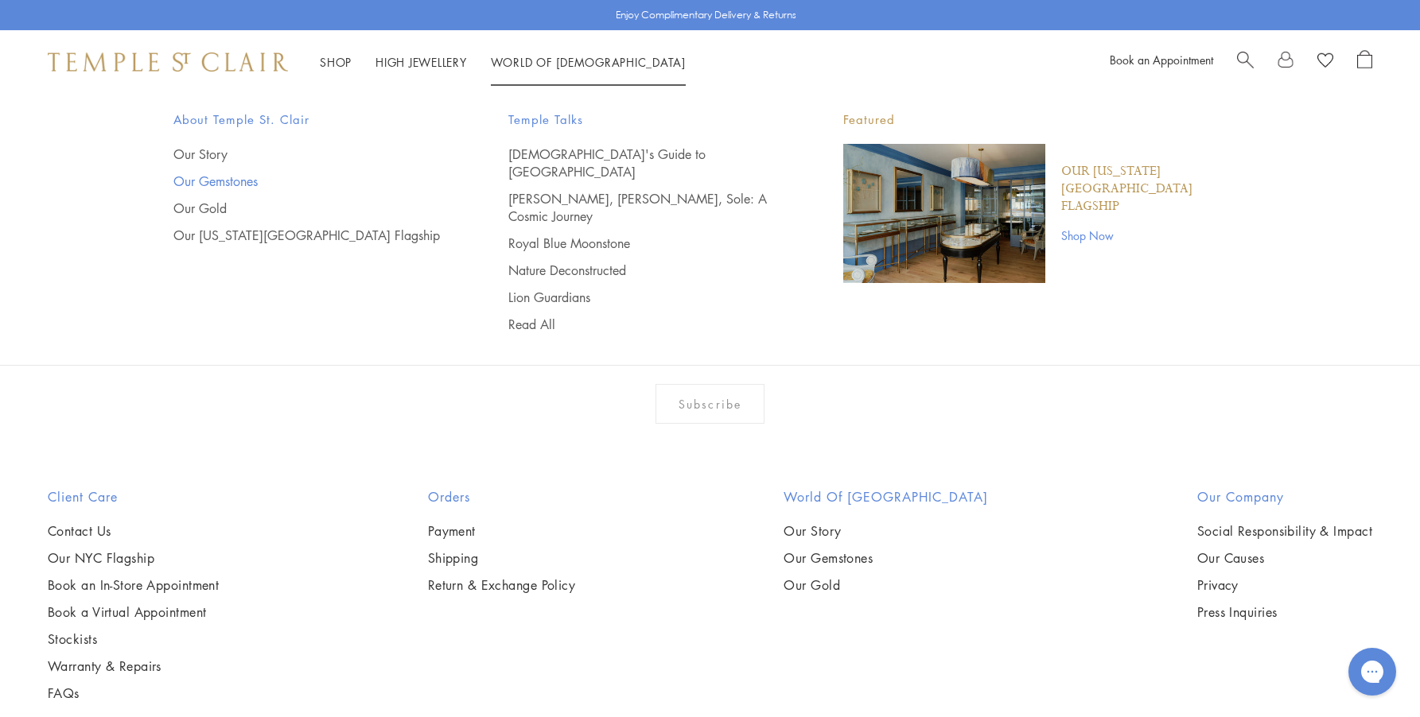
click at [225, 182] on link "Our Gemstones" at bounding box center [308, 181] width 271 height 17
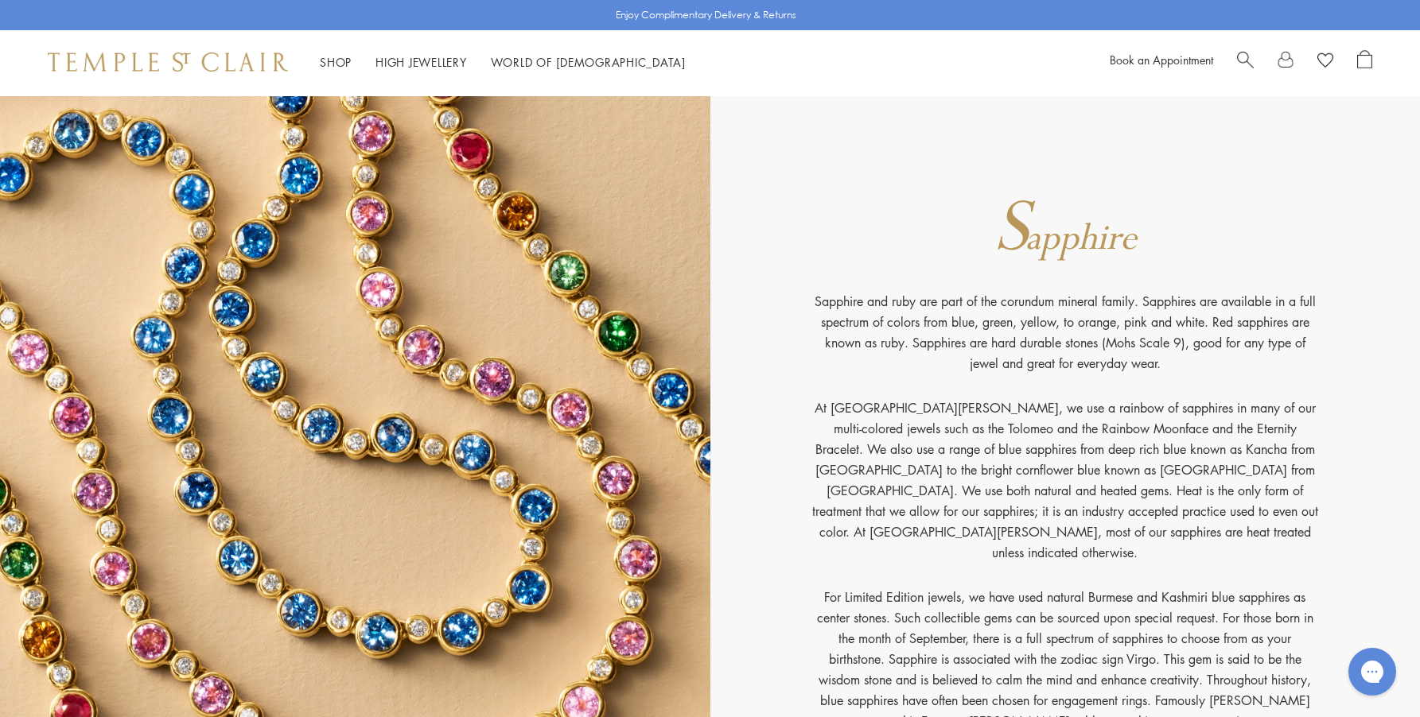
scroll to position [16223, 0]
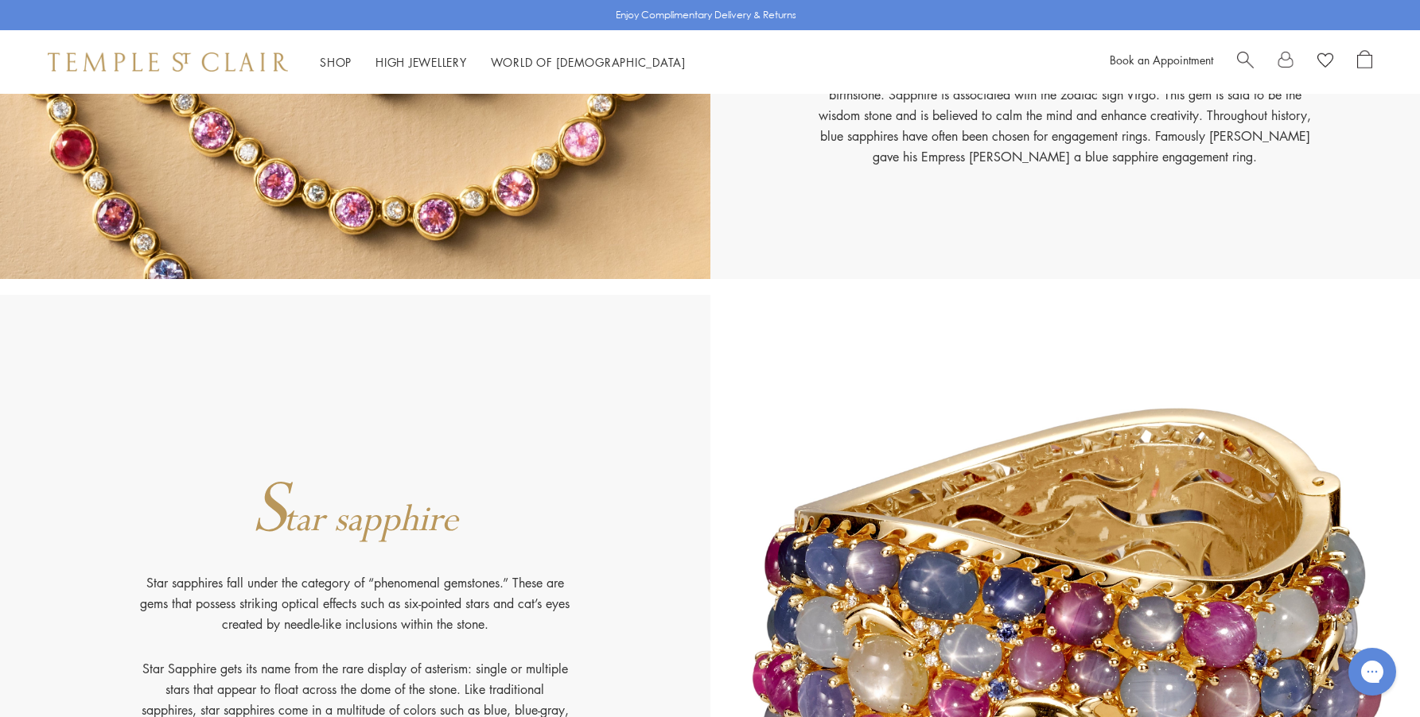
drag, startPoint x: 604, startPoint y: 568, endPoint x: 598, endPoint y: 585, distance: 18.4
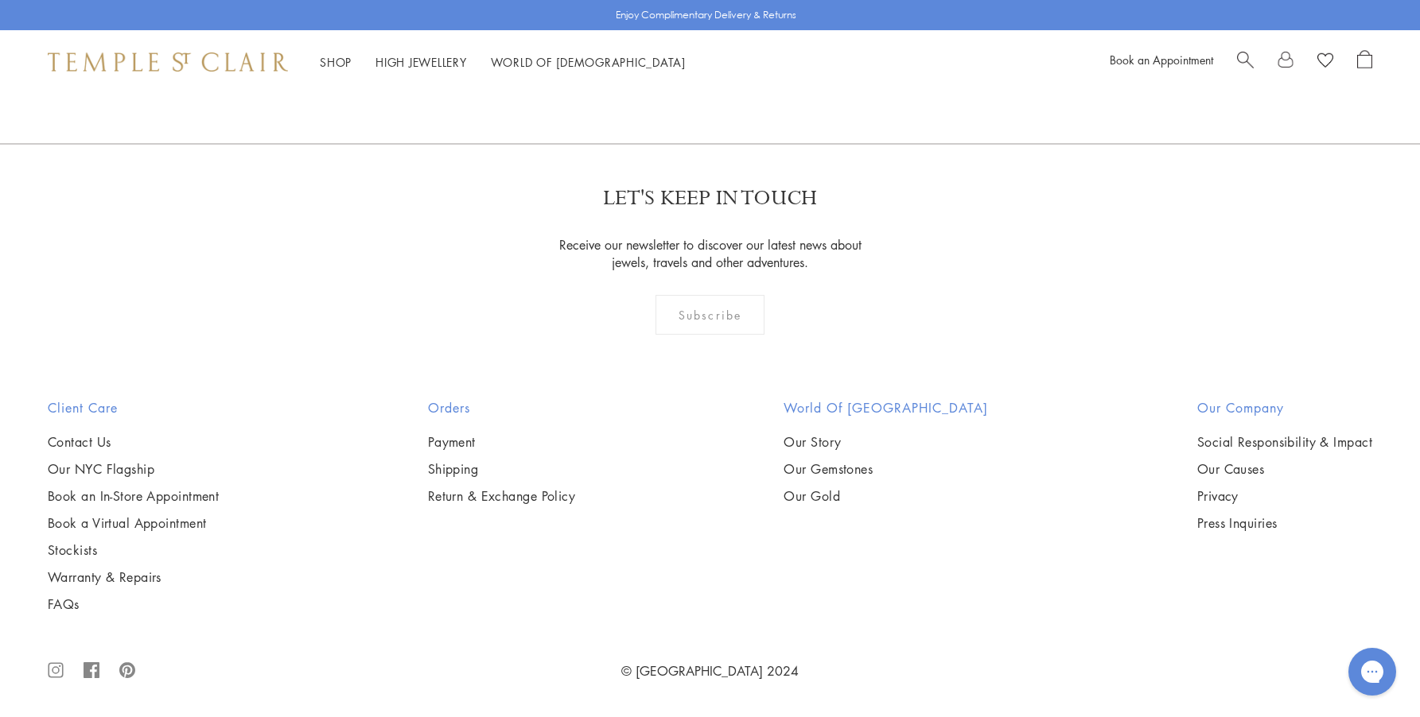
scroll to position [24505, 0]
